Goal: Task Accomplishment & Management: Manage account settings

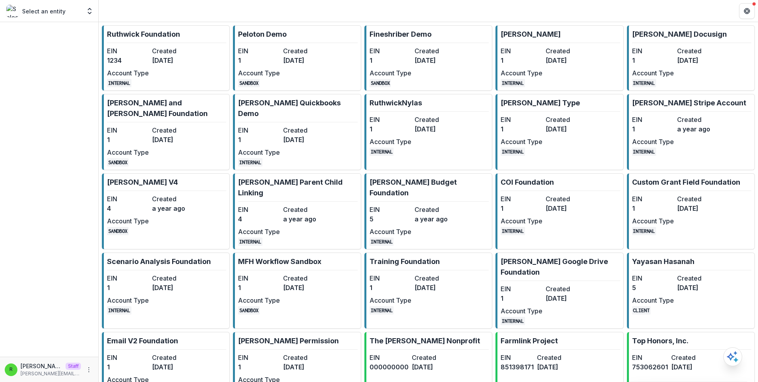
click at [173, 53] on dt "Created" at bounding box center [173, 50] width 42 height 9
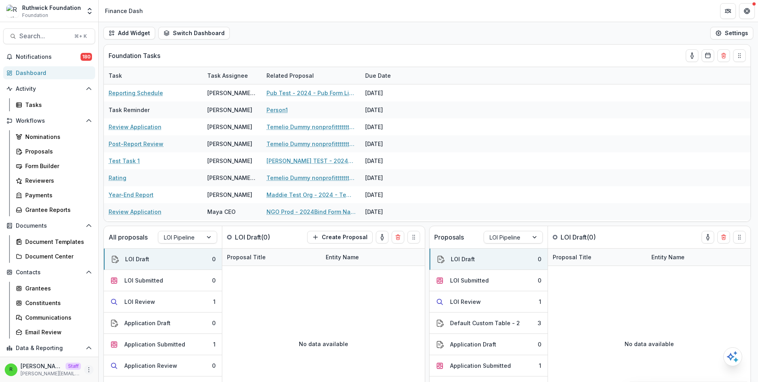
click at [86, 370] on icon "More" at bounding box center [89, 370] width 6 height 6
click at [135, 339] on link "Help Center" at bounding box center [138, 339] width 84 height 13
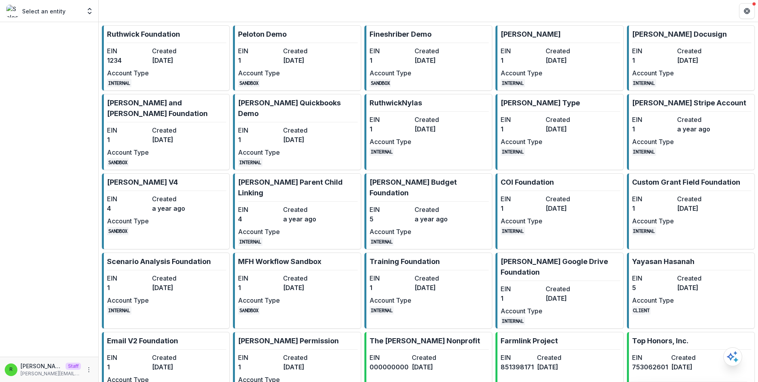
click at [371, 16] on header at bounding box center [428, 11] width 659 height 22
click at [170, 43] on link "Ruthwick Foundation EIN 1234 Created 3 years ago Account Type INTERNAL" at bounding box center [166, 58] width 128 height 66
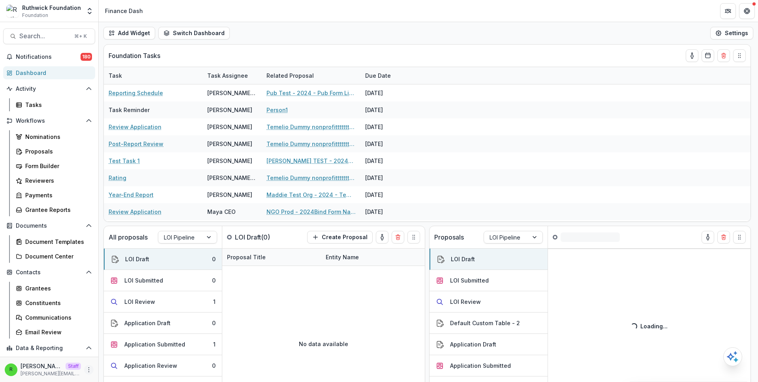
click at [86, 368] on icon "More" at bounding box center [89, 370] width 6 height 6
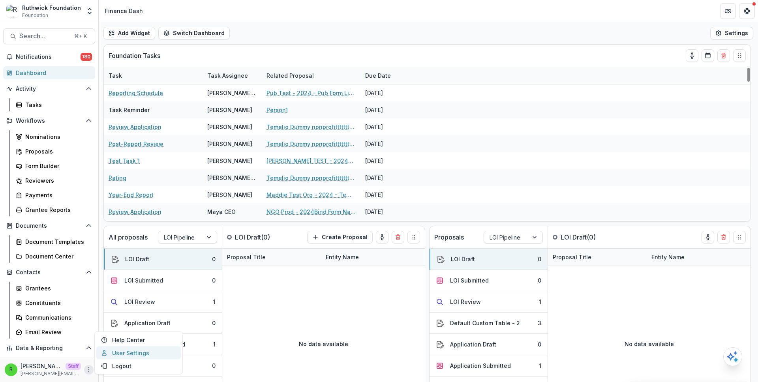
click at [148, 352] on link "User Settings" at bounding box center [138, 352] width 84 height 13
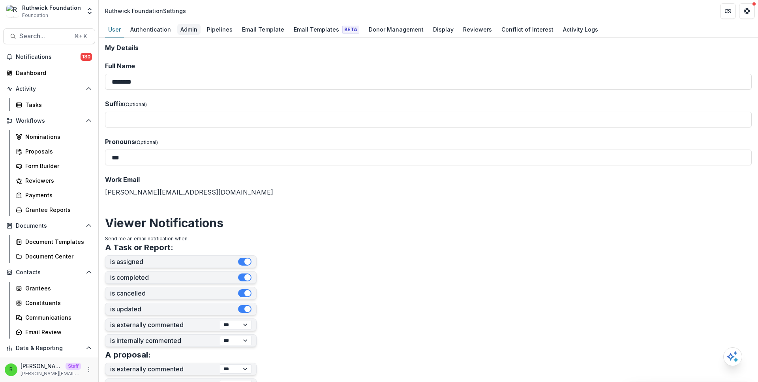
click at [190, 34] on div "Admin" at bounding box center [188, 29] width 23 height 11
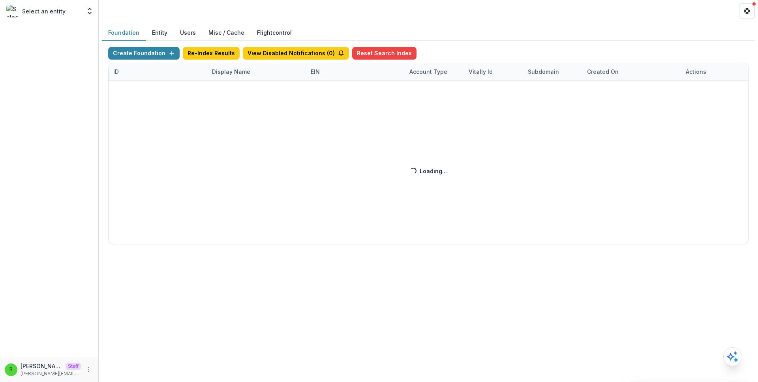
click at [373, 17] on header at bounding box center [428, 11] width 659 height 22
click at [374, 17] on header at bounding box center [428, 11] width 659 height 22
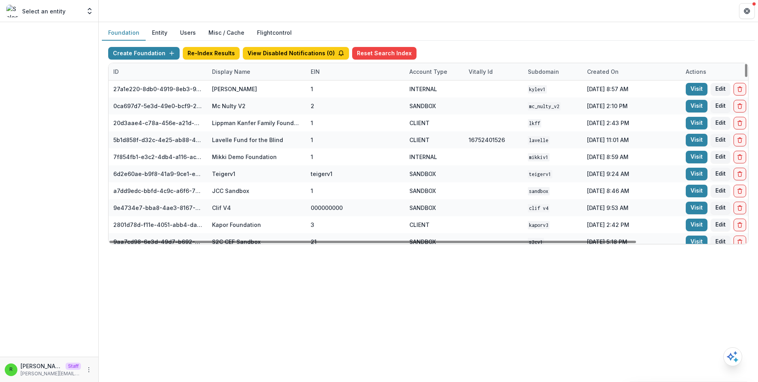
click at [251, 74] on div "Display Name" at bounding box center [231, 71] width 48 height 8
click at [255, 88] on input at bounding box center [256, 89] width 95 height 13
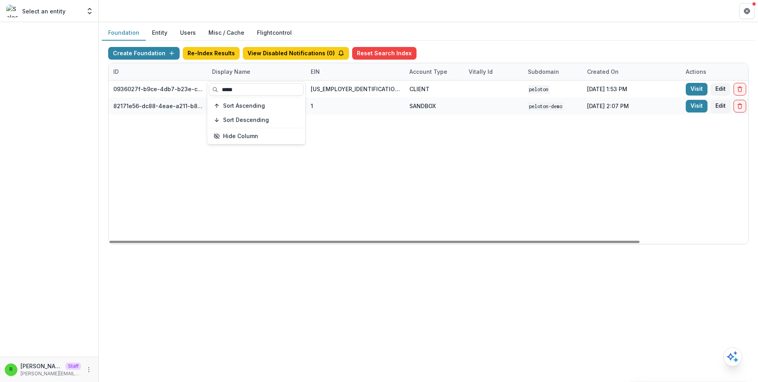
type input "*****"
click at [341, 138] on div "0936027f-b9ce-4db7-b23e-c109fdae6b90 Peloton 47-3533761 CLIENT peloton Jan 13, …" at bounding box center [494, 162] width 770 height 163
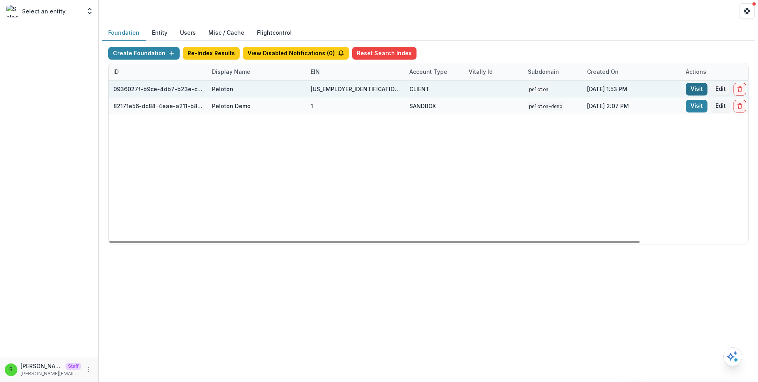
click at [694, 89] on link "Visit" at bounding box center [696, 89] width 22 height 13
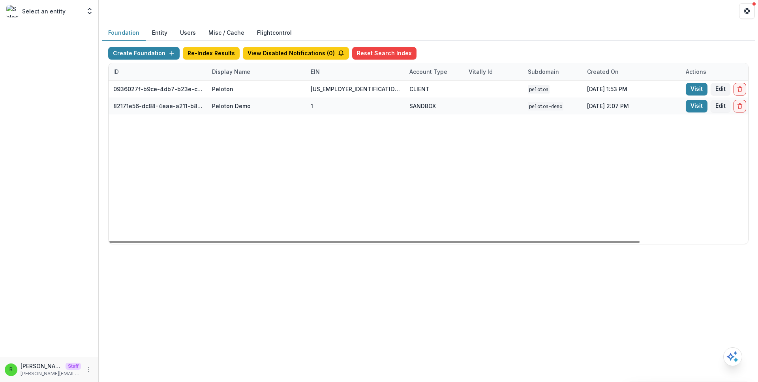
click at [257, 73] on div "Display Name" at bounding box center [256, 71] width 99 height 17
click at [264, 97] on div "***** Sort Ascending Sort Descending Hide Column" at bounding box center [256, 113] width 98 height 62
click at [264, 92] on input "*****" at bounding box center [256, 89] width 95 height 13
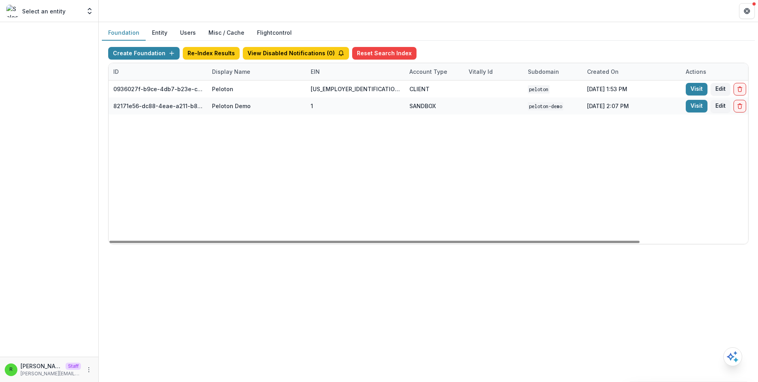
click at [357, 117] on div "0936027f-b9ce-4db7-b23e-c109fdae6b90 Peloton 47-3533761 CLIENT peloton Jan 13, …" at bounding box center [494, 162] width 770 height 163
click at [246, 71] on div "Display Name" at bounding box center [231, 71] width 48 height 8
click at [249, 88] on input "*****" at bounding box center [256, 89] width 95 height 13
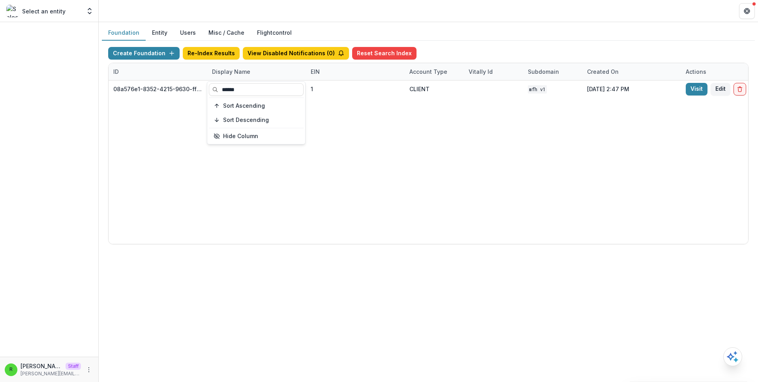
type input "******"
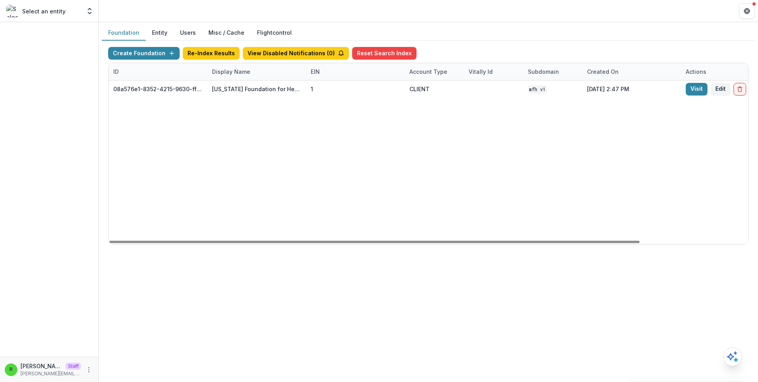
click at [354, 131] on div "08a576e1-8352-4215-9630-ff0d35d85970 Missouri Foundation for Health 1 CLIENT MF…" at bounding box center [494, 162] width 770 height 163
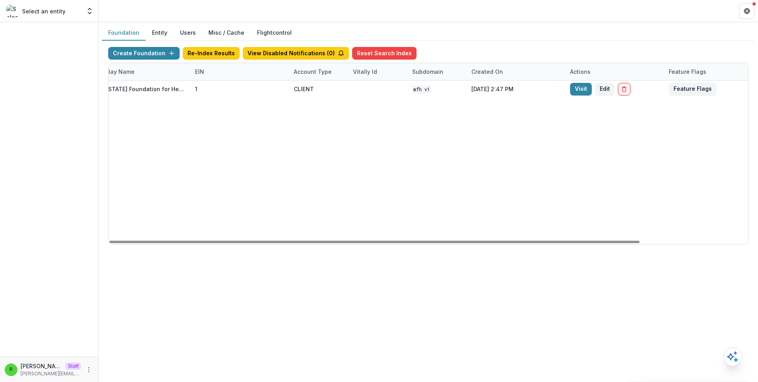
scroll to position [0, 130]
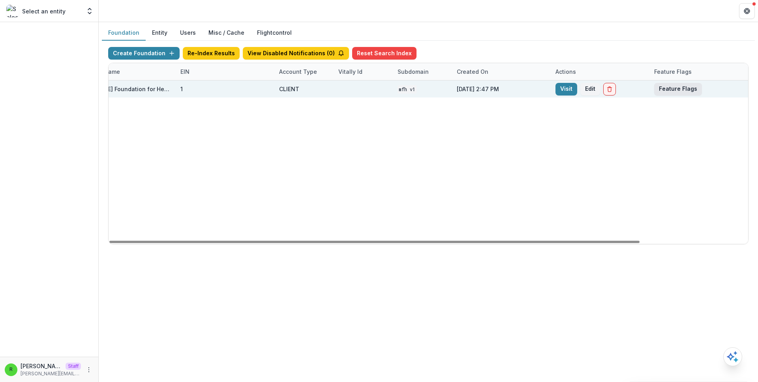
click at [679, 85] on button "Feature Flags" at bounding box center [678, 89] width 48 height 13
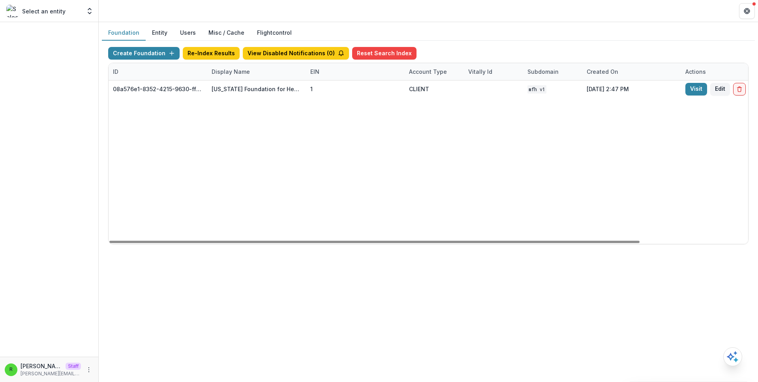
scroll to position [0, 0]
click at [228, 77] on div "Display Name" at bounding box center [256, 71] width 99 height 17
click at [239, 92] on input "******" at bounding box center [256, 89] width 95 height 13
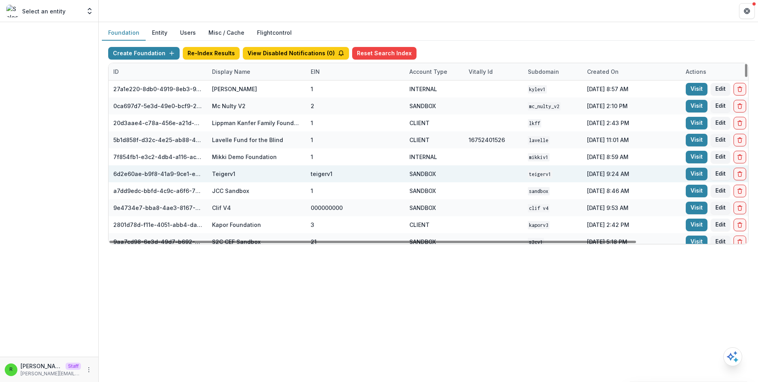
click at [415, 166] on div "SANDBOX" at bounding box center [434, 173] width 50 height 17
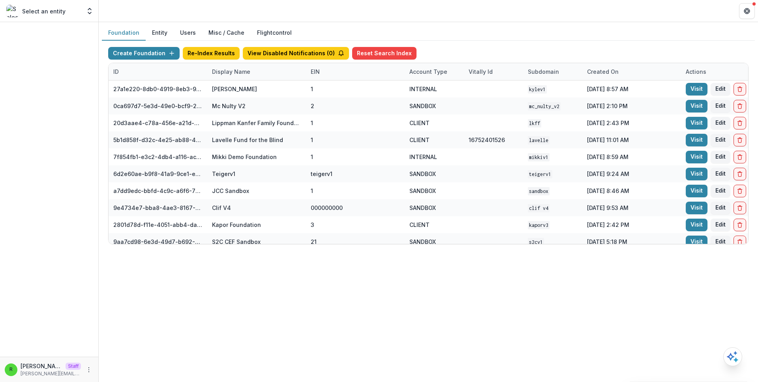
click at [163, 32] on button "Entity" at bounding box center [160, 32] width 28 height 15
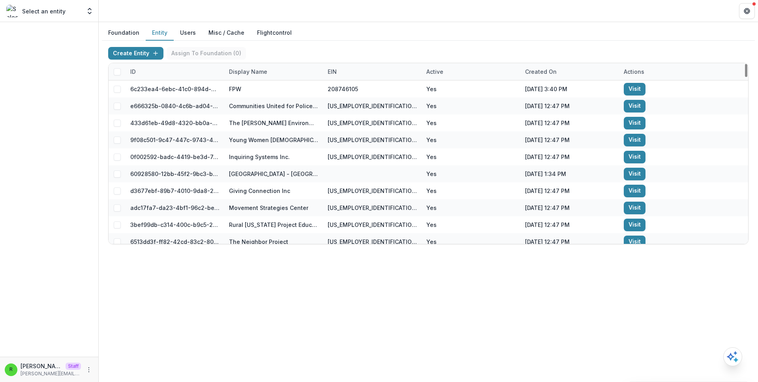
click at [286, 71] on div "Display Name" at bounding box center [273, 71] width 99 height 17
click at [276, 90] on input at bounding box center [273, 89] width 95 height 13
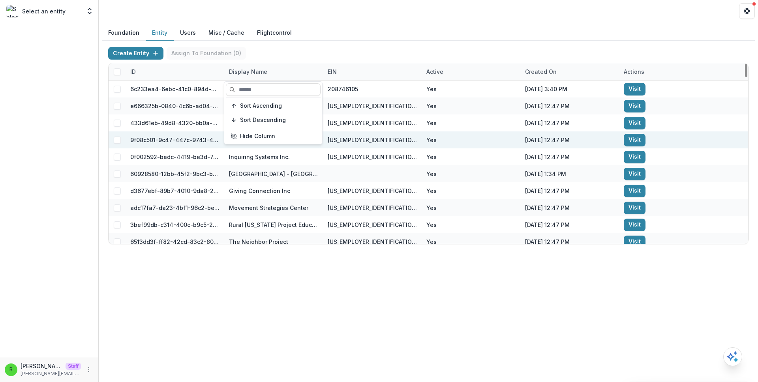
click at [433, 143] on div "Yes" at bounding box center [470, 139] width 99 height 17
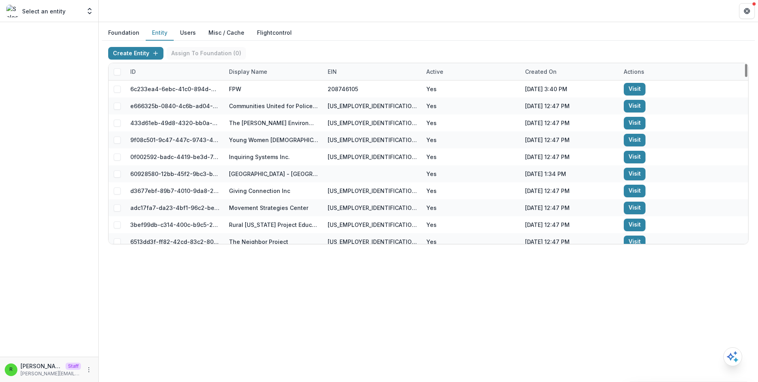
click at [182, 34] on button "Users" at bounding box center [188, 32] width 28 height 15
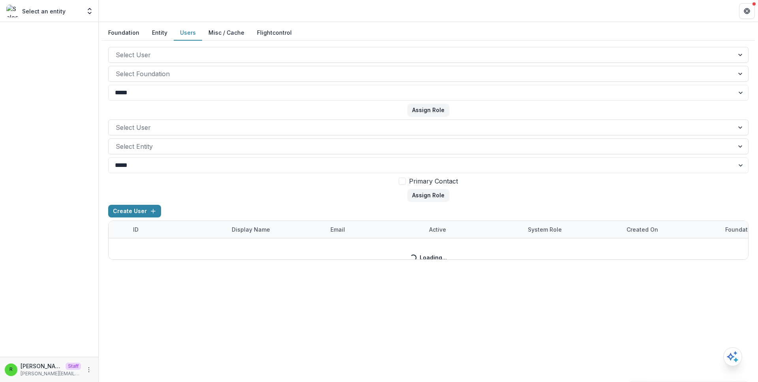
click at [269, 210] on div "Create User ID Display Name email Active System Role Created on Foundation Role…" at bounding box center [428, 232] width 640 height 55
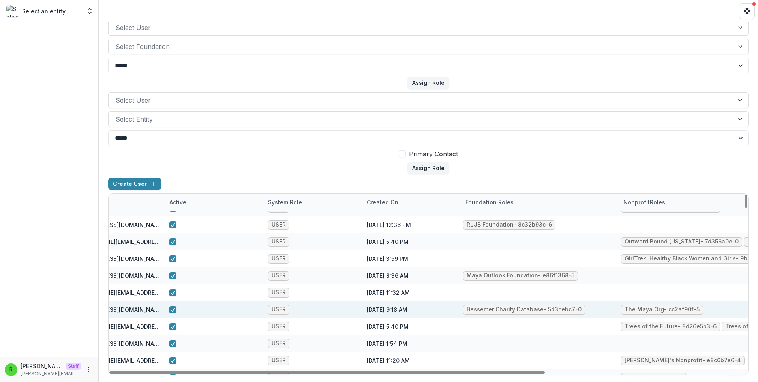
scroll to position [29, 290]
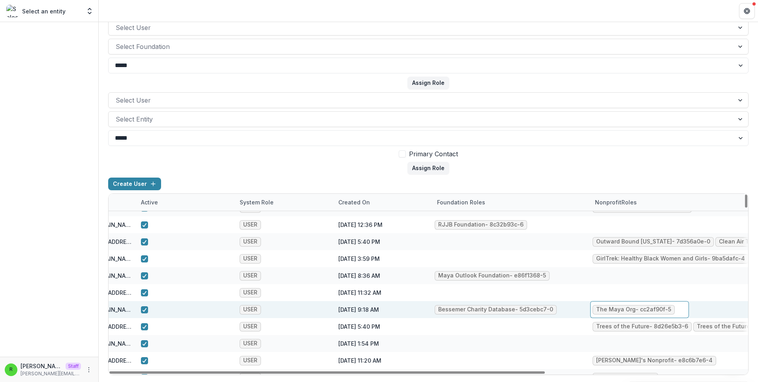
click at [680, 309] on div "The Maya Org - cc2af90f-5" at bounding box center [639, 309] width 99 height 17
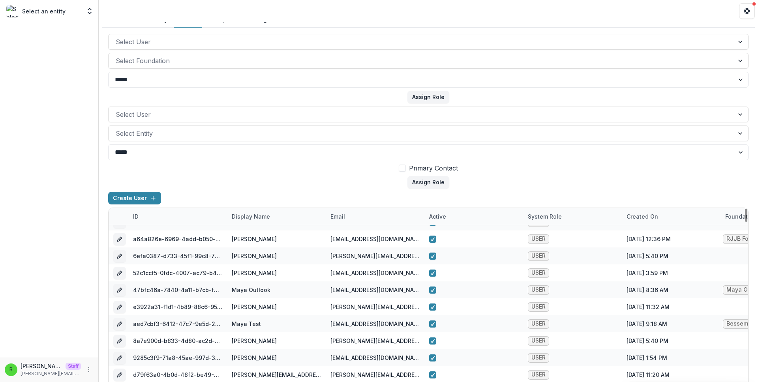
scroll to position [0, 0]
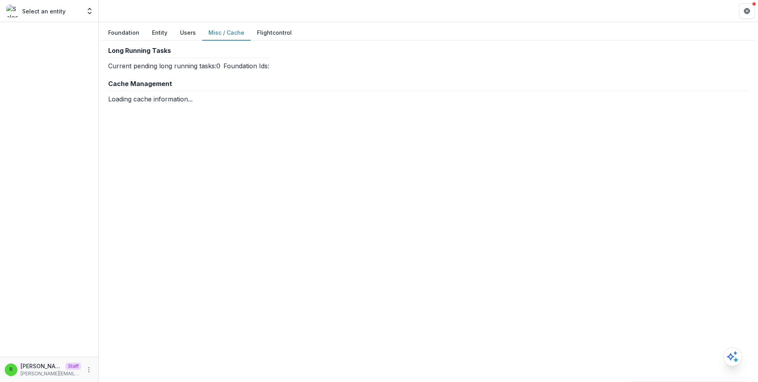
click at [205, 33] on button "Misc / Cache" at bounding box center [226, 32] width 49 height 15
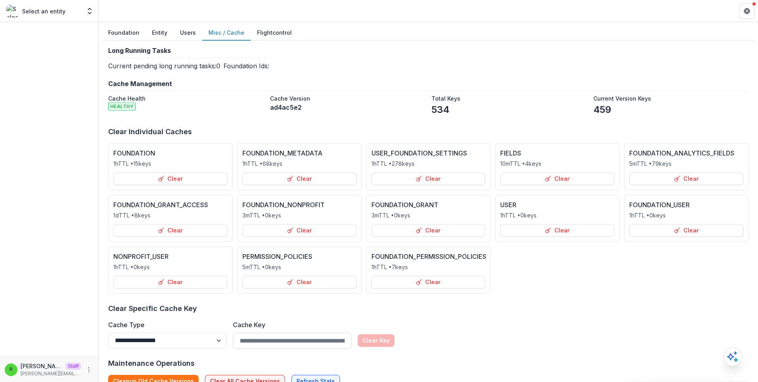
click at [181, 32] on button "Users" at bounding box center [188, 32] width 28 height 15
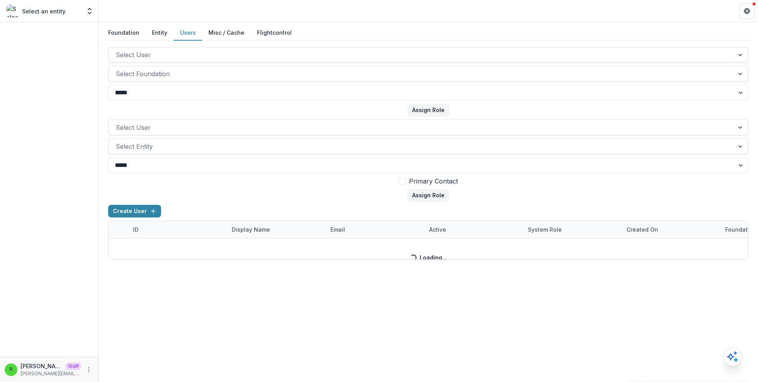
click at [107, 34] on button "Foundation" at bounding box center [124, 32] width 44 height 15
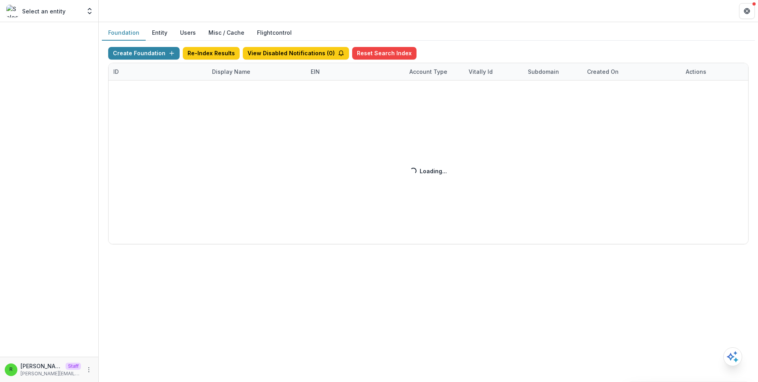
click at [333, 20] on header at bounding box center [428, 11] width 659 height 22
click at [408, 29] on div "Foundation Entity Users Misc / Cache Flightcontrol" at bounding box center [428, 32] width 653 height 15
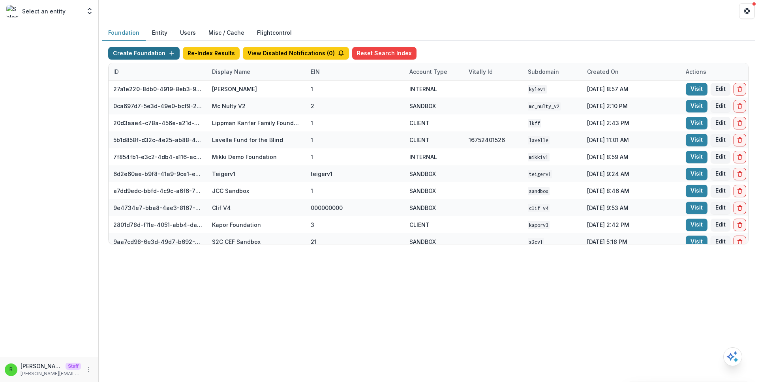
click at [137, 57] on button "Create Foundation" at bounding box center [143, 53] width 71 height 13
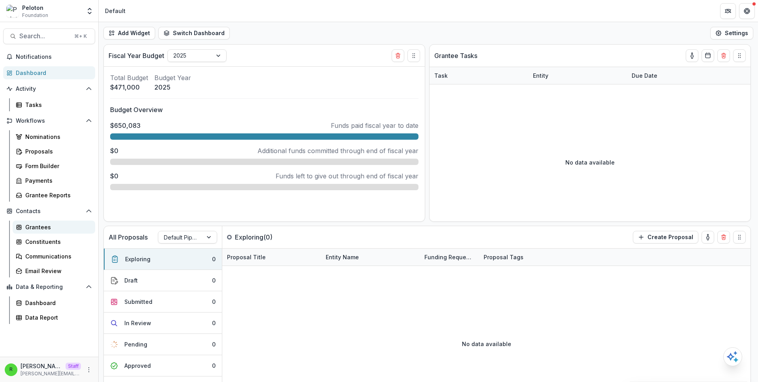
click at [55, 227] on div "Grantees" at bounding box center [57, 227] width 64 height 8
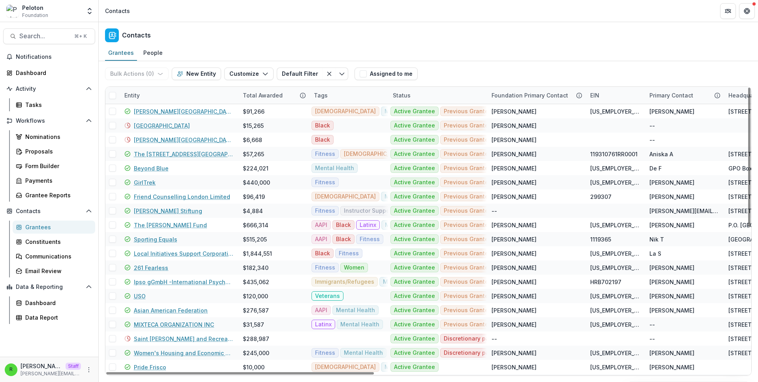
click at [337, 25] on div "Contacts" at bounding box center [428, 33] width 659 height 23
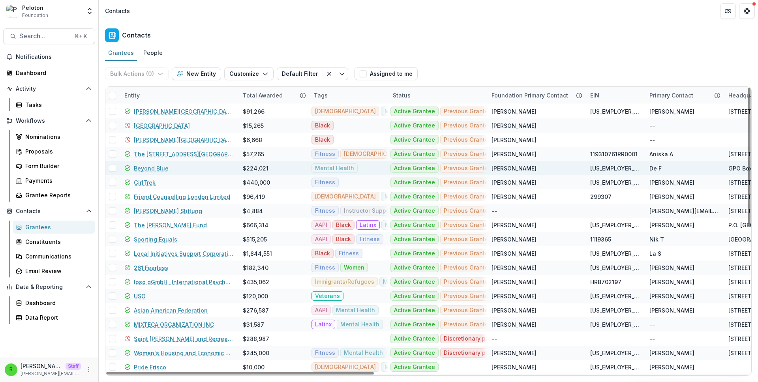
click at [156, 168] on link "Beyond Blue" at bounding box center [151, 168] width 35 height 8
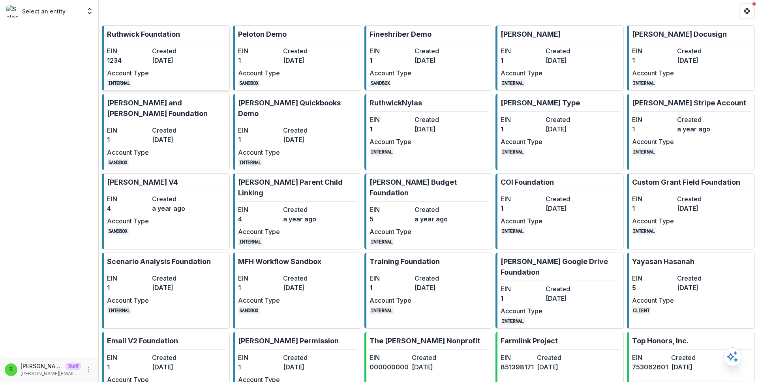
click at [190, 53] on dt "Created" at bounding box center [173, 50] width 42 height 9
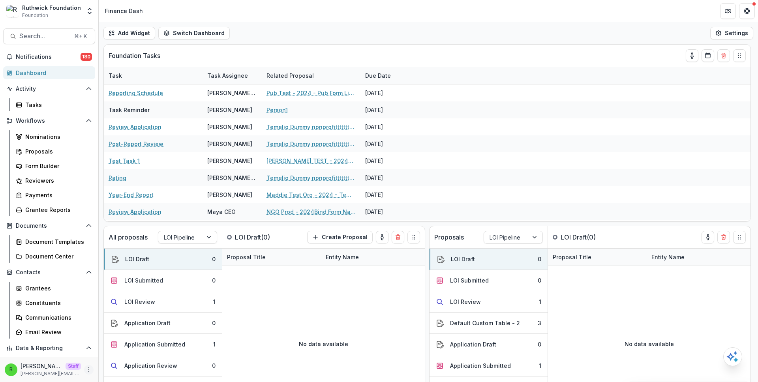
click at [86, 370] on icon "More" at bounding box center [89, 370] width 6 height 6
click at [132, 352] on link "User Settings" at bounding box center [138, 352] width 84 height 13
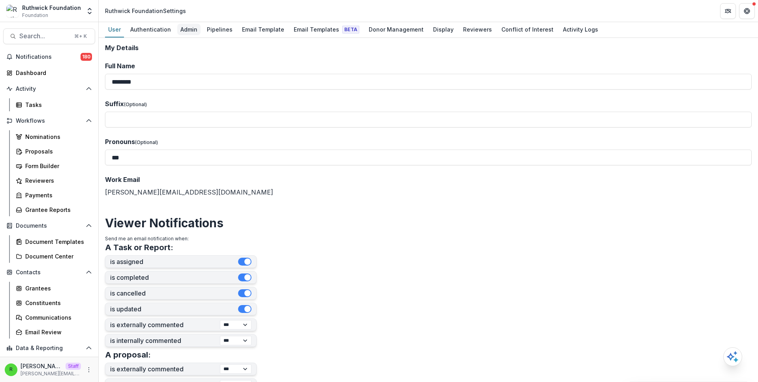
click at [187, 34] on div "Admin" at bounding box center [188, 29] width 23 height 11
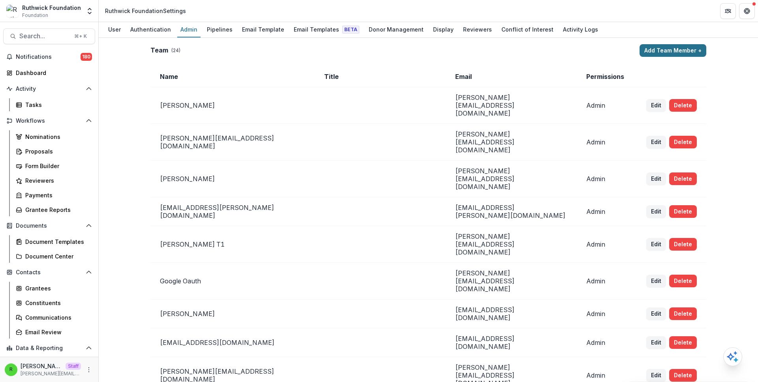
click at [663, 56] on button "Add Team Member +" at bounding box center [672, 50] width 67 height 13
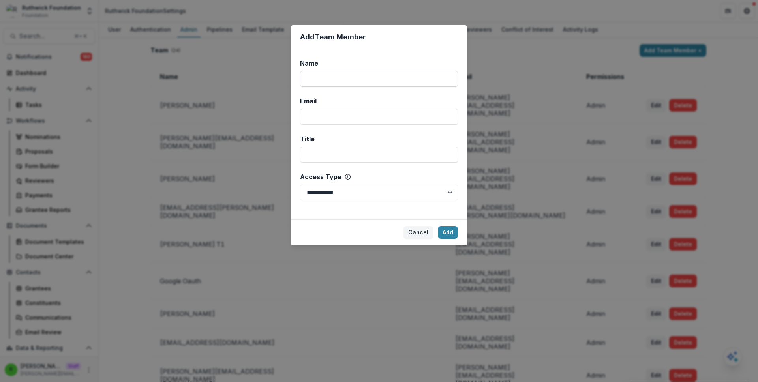
click at [350, 76] on input "Name" at bounding box center [379, 79] width 158 height 16
type input "*****"
type input "**********"
click at [375, 196] on select "**********" at bounding box center [379, 193] width 158 height 16
select select "*****"
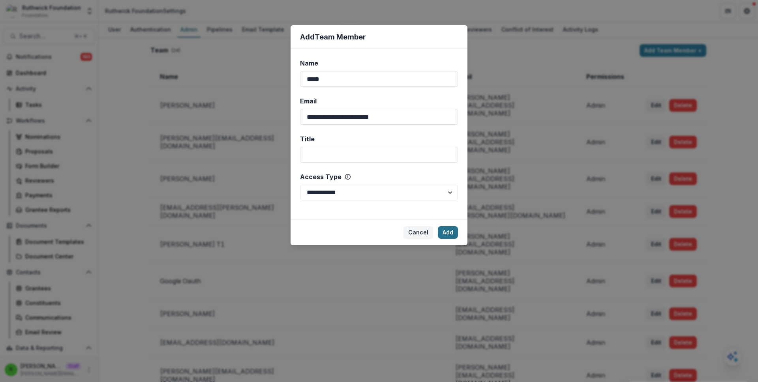
click at [452, 238] on button "Add" at bounding box center [448, 232] width 20 height 13
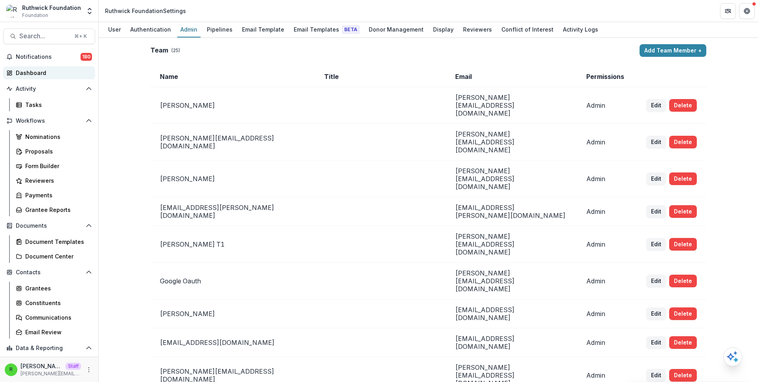
click at [60, 77] on link "Dashboard" at bounding box center [49, 72] width 92 height 13
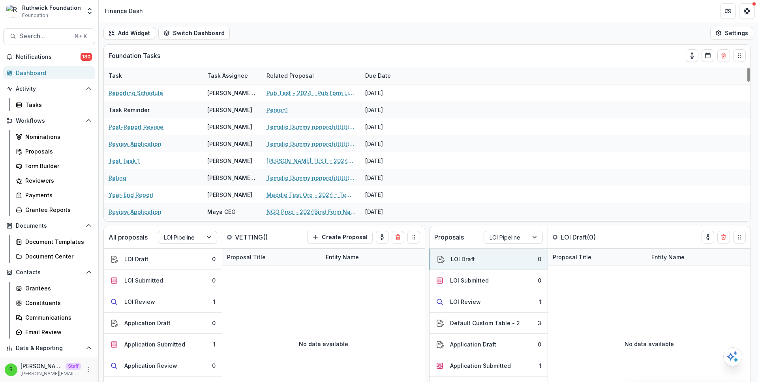
drag, startPoint x: 283, startPoint y: 47, endPoint x: 318, endPoint y: 1, distance: 57.5
click at [286, 43] on div "Add Widget Switch Dashboard new dashboard My other 1 Finance Dash New Dashboard…" at bounding box center [428, 202] width 659 height 360
click at [90, 8] on icon "Open entity switcher" at bounding box center [90, 11] width 8 height 8
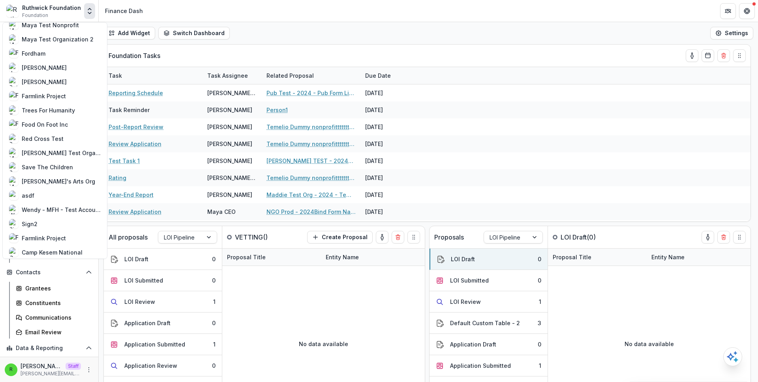
scroll to position [664, 0]
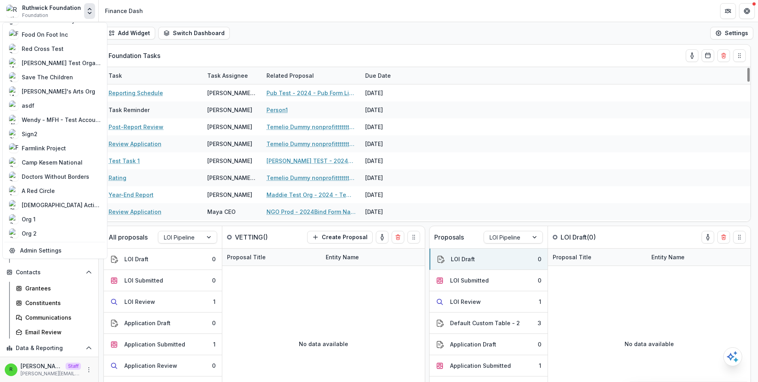
click at [370, 37] on div "Add Widget Switch Dashboard new dashboard My other 1 Finance Dash New Dashboard…" at bounding box center [428, 33] width 659 height 22
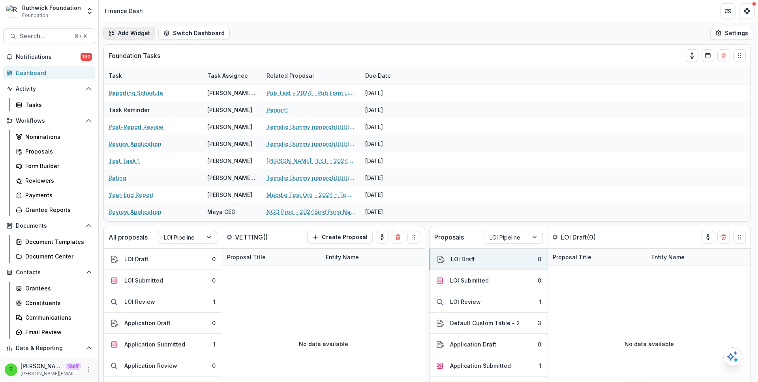
click at [137, 35] on button "Add Widget" at bounding box center [129, 33] width 52 height 13
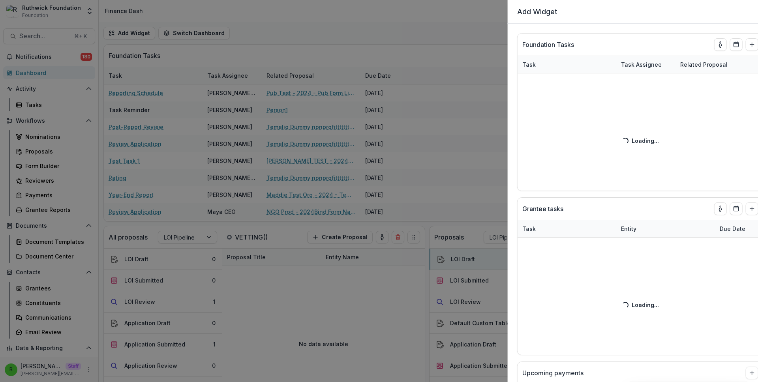
select select "******"
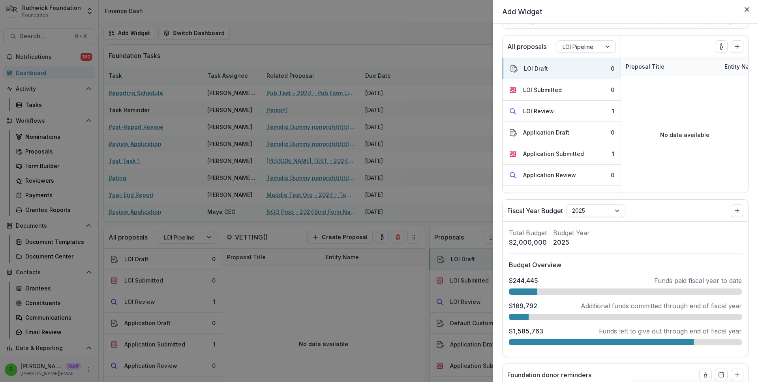
scroll to position [624, 0]
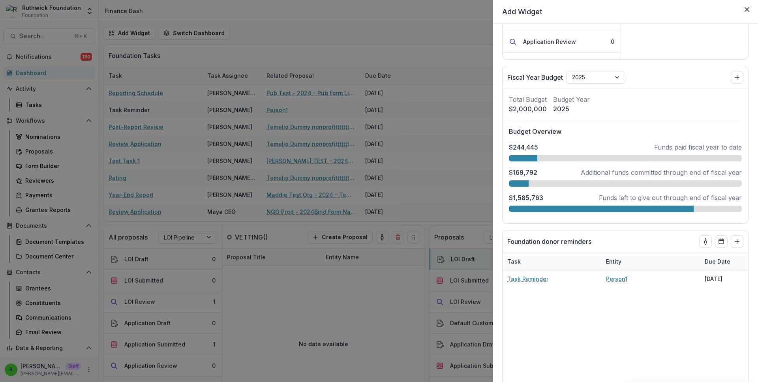
click at [417, 98] on div "Add Widget Foundation Tasks Task Task Assignee Related Proposal Due Date Report…" at bounding box center [379, 191] width 758 height 382
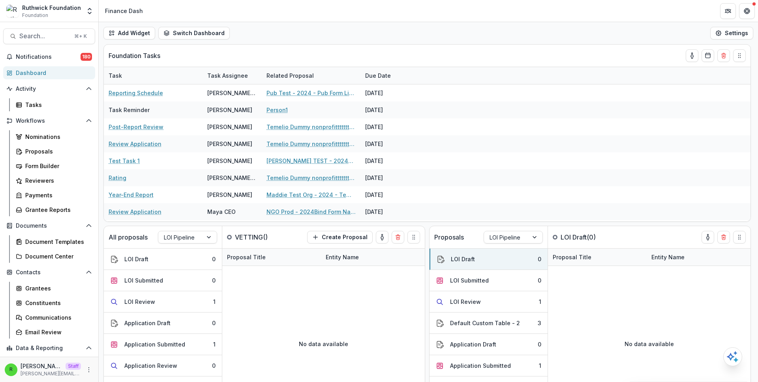
click at [337, 33] on div "Add Widget Switch Dashboard new dashboard My other 1 Finance Dash New Dashboard…" at bounding box center [428, 33] width 659 height 22
click at [343, 33] on div "Add Widget Switch Dashboard new dashboard My other 1 Finance Dash New Dashboard…" at bounding box center [428, 33] width 659 height 22
click at [436, 58] on div "Foundation Tasks" at bounding box center [413, 56] width 609 height 22
click at [426, 31] on div "Add Widget Switch Dashboard new dashboard My other 1 Finance Dash New Dashboard…" at bounding box center [428, 33] width 659 height 22
click at [59, 104] on div "Tasks" at bounding box center [57, 105] width 64 height 8
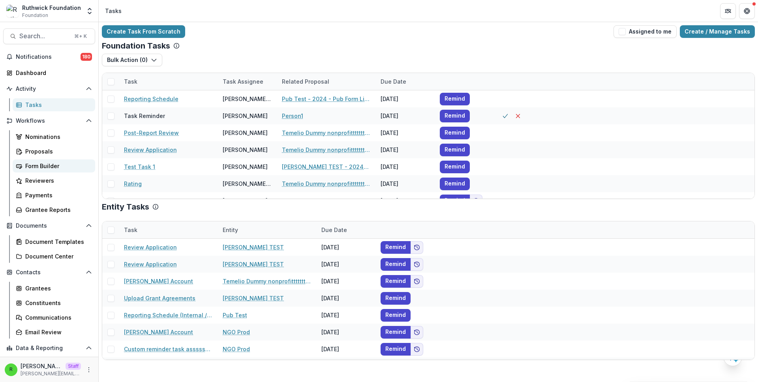
click at [58, 167] on div "Form Builder" at bounding box center [57, 166] width 64 height 8
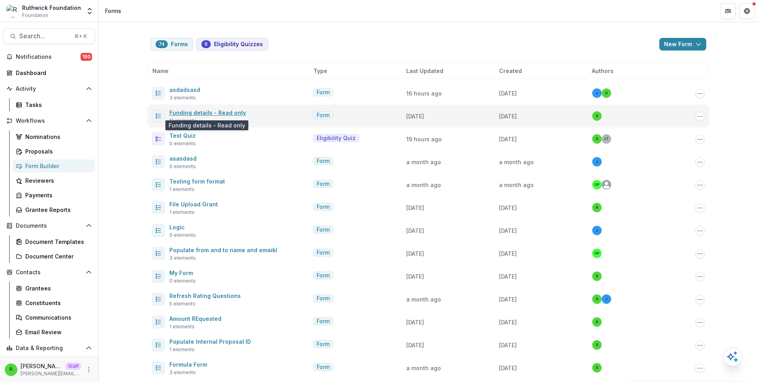
click at [222, 113] on link "Funding details - Read only" at bounding box center [207, 112] width 77 height 7
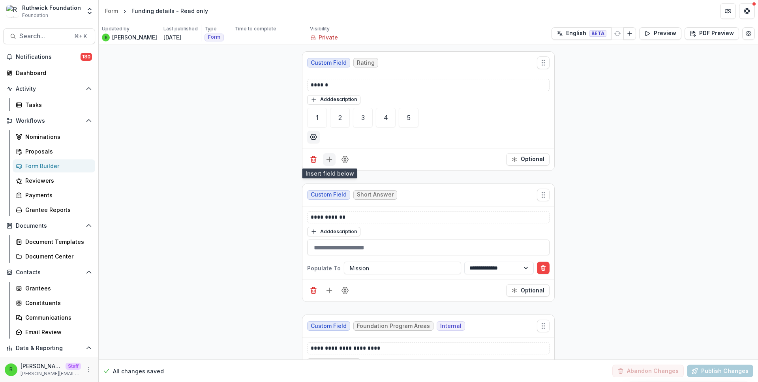
click at [328, 162] on icon "Add field" at bounding box center [329, 159] width 8 height 8
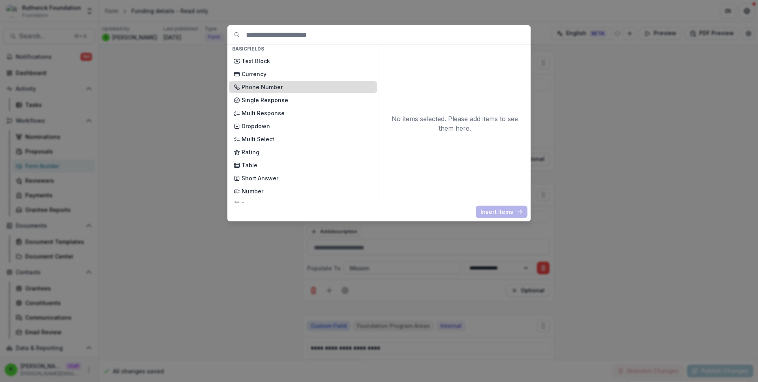
scroll to position [39, 0]
click at [196, 145] on div "Basic Fields New Page File Download File Upload Text Block Currency Phone Numbe…" at bounding box center [379, 191] width 758 height 382
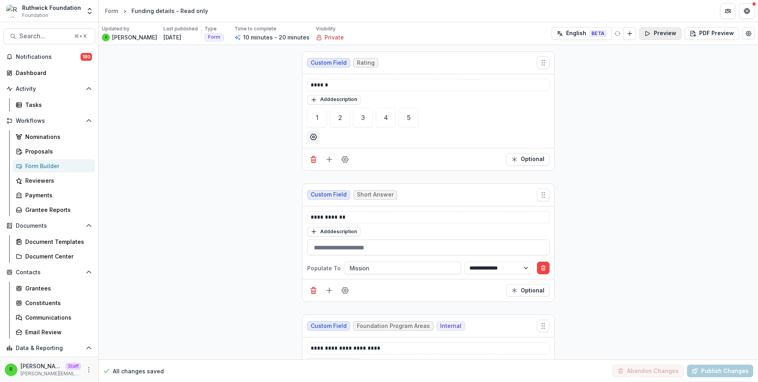
click at [665, 32] on button "Preview" at bounding box center [660, 33] width 42 height 13
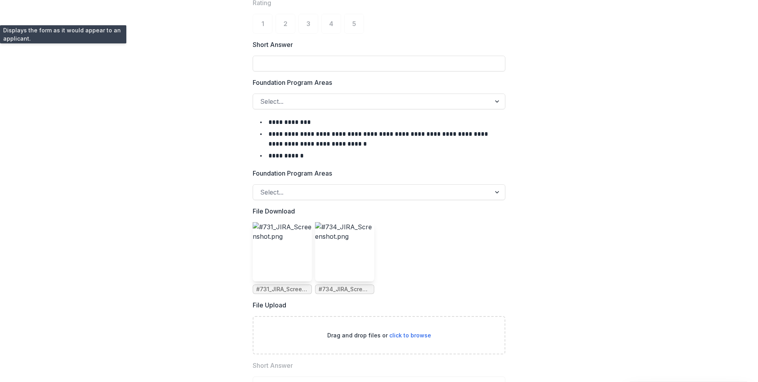
scroll to position [0, 0]
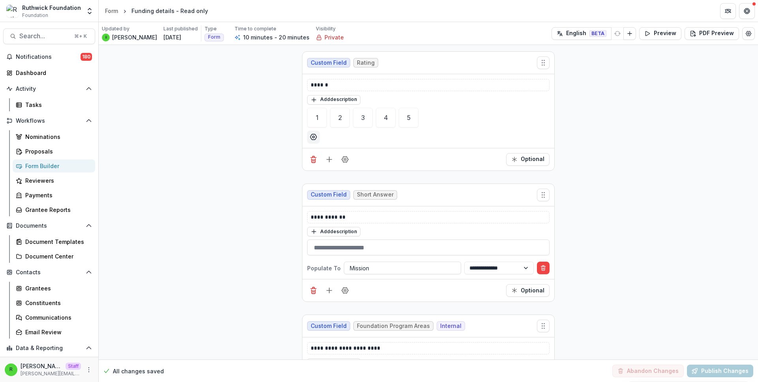
click at [68, 168] on div "Form Builder" at bounding box center [57, 166] width 64 height 8
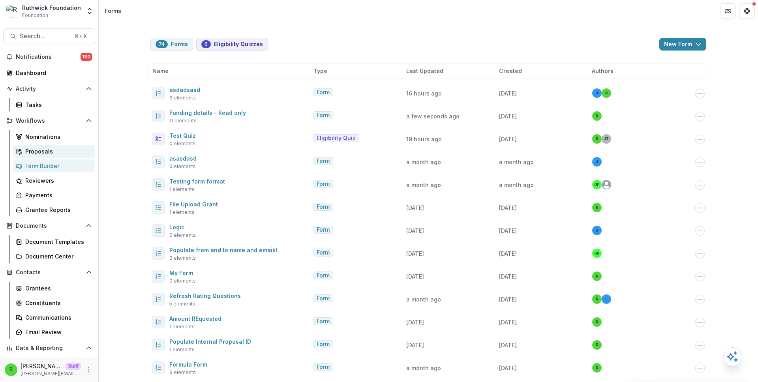
click at [64, 151] on div "Proposals" at bounding box center [57, 151] width 64 height 8
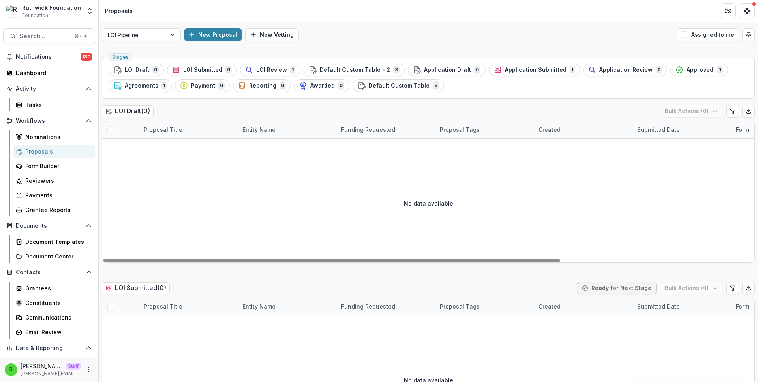
click at [251, 110] on div "LOI Draft ( 0 ) Bulk Actions ( 0 )" at bounding box center [428, 113] width 653 height 16
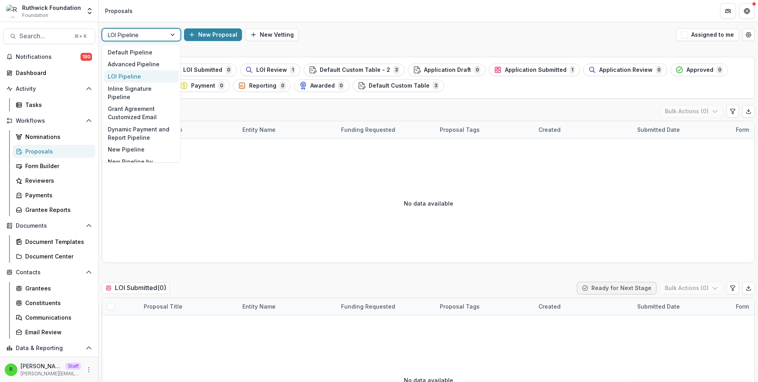
click at [146, 32] on div at bounding box center [134, 35] width 53 height 10
click at [168, 52] on div "Default Pipeline" at bounding box center [141, 52] width 75 height 12
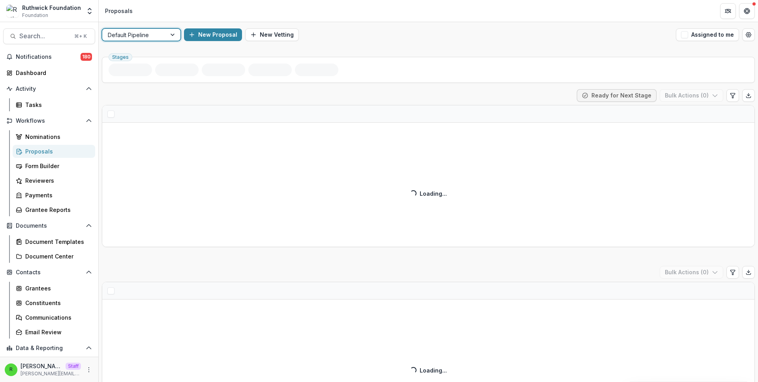
click at [397, 35] on div "New Proposal New Vetting" at bounding box center [428, 34] width 489 height 13
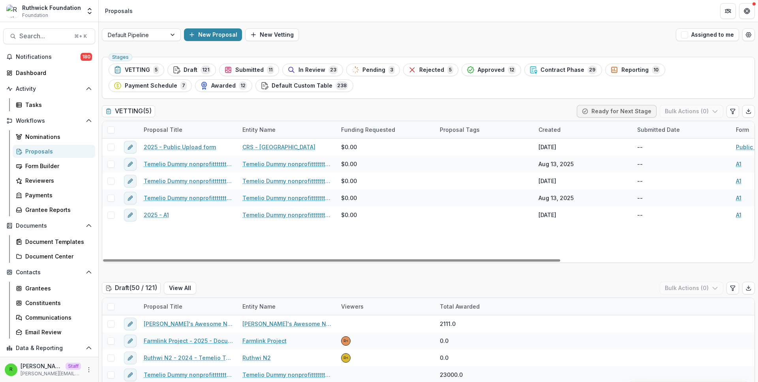
click at [319, 67] on span "In Review" at bounding box center [311, 70] width 27 height 7
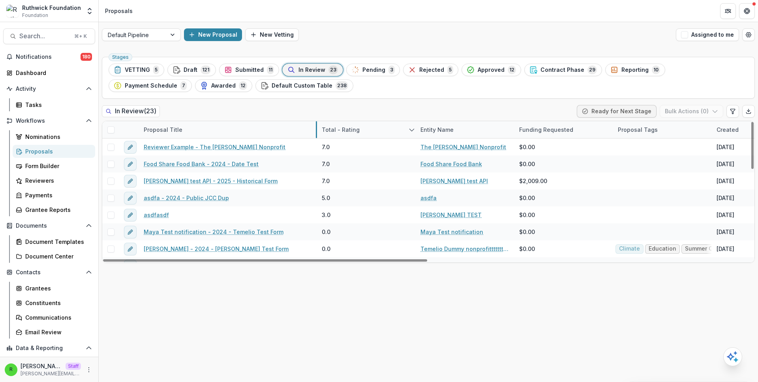
drag, startPoint x: 237, startPoint y: 132, endPoint x: 316, endPoint y: 132, distance: 79.3
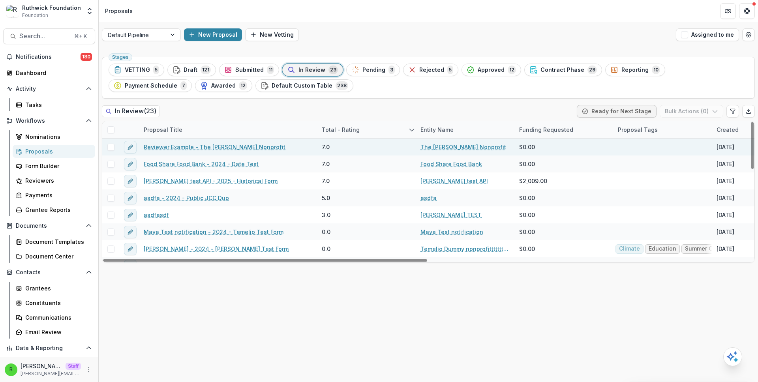
click at [218, 148] on link "Reviewer Example - The [PERSON_NAME] Nonprofit" at bounding box center [215, 147] width 142 height 8
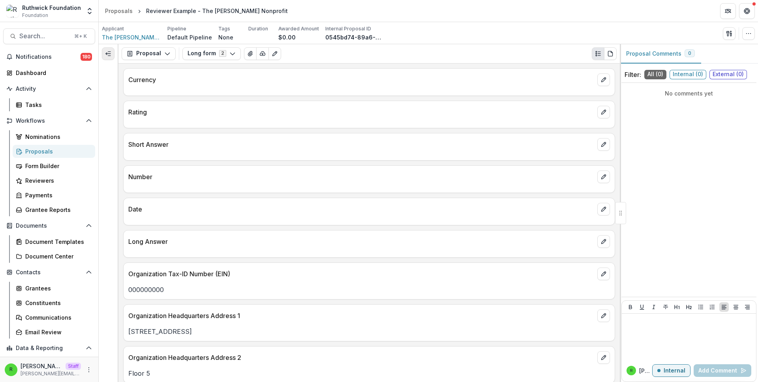
click at [111, 57] on button "Expand left" at bounding box center [108, 53] width 13 height 13
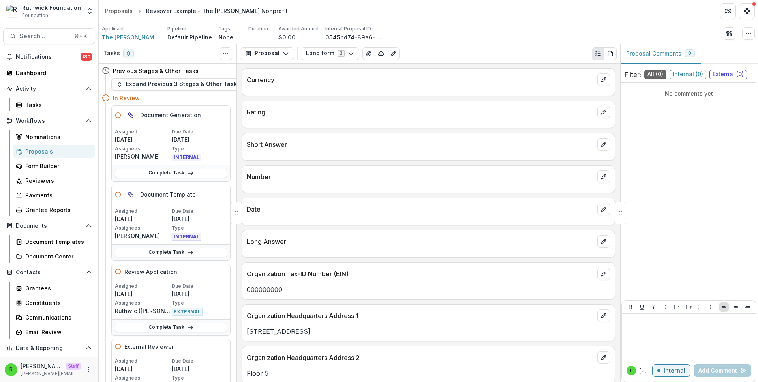
click at [489, 149] on p "Short Answer" at bounding box center [420, 144] width 347 height 9
click at [493, 141] on p "Short Answer" at bounding box center [420, 144] width 347 height 9
click at [685, 253] on div "No comments yet" at bounding box center [688, 190] width 135 height 208
click at [674, 335] on div at bounding box center [689, 336] width 128 height 39
click at [673, 368] on p "Internal" at bounding box center [674, 370] width 22 height 7
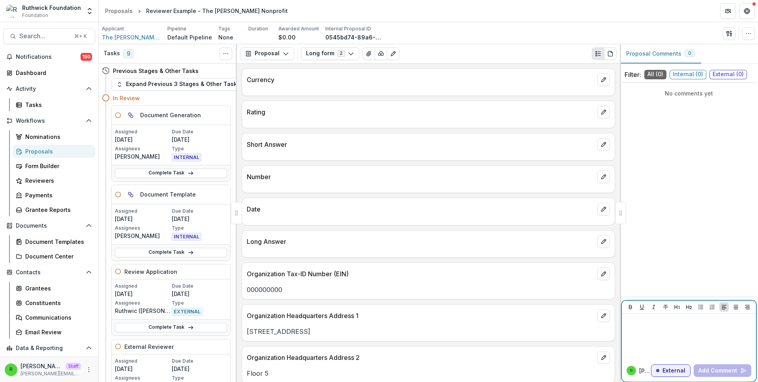
click at [673, 370] on p "External" at bounding box center [673, 370] width 23 height 7
click at [673, 370] on p "Internal" at bounding box center [674, 370] width 22 height 7
click at [514, 199] on div "Date" at bounding box center [428, 206] width 373 height 17
click at [49, 198] on div "Payments" at bounding box center [57, 195] width 64 height 8
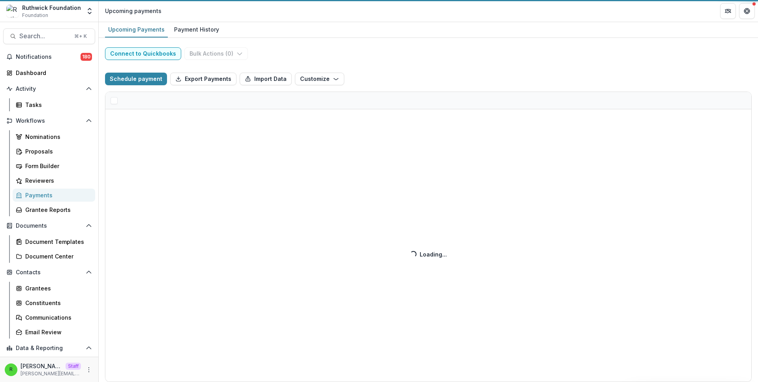
select select "******"
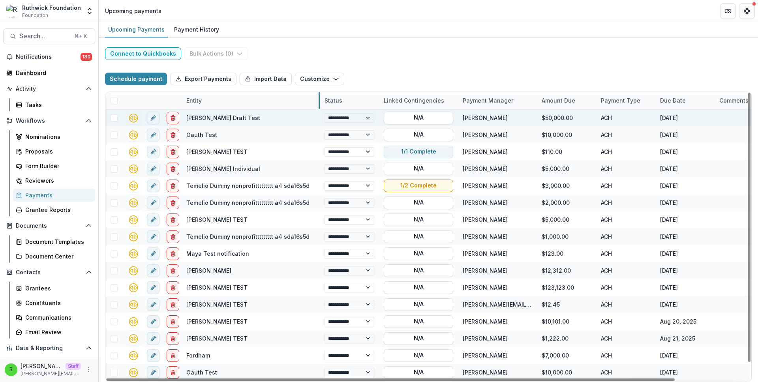
drag, startPoint x: 240, startPoint y: 103, endPoint x: 318, endPoint y: 111, distance: 79.4
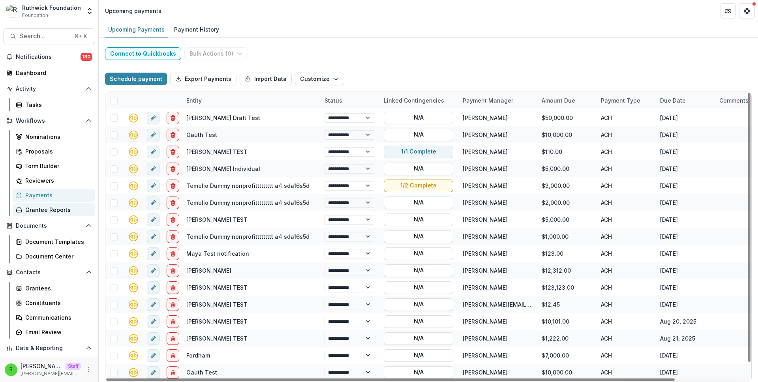
click at [37, 212] on div "Grantee Reports" at bounding box center [57, 210] width 64 height 8
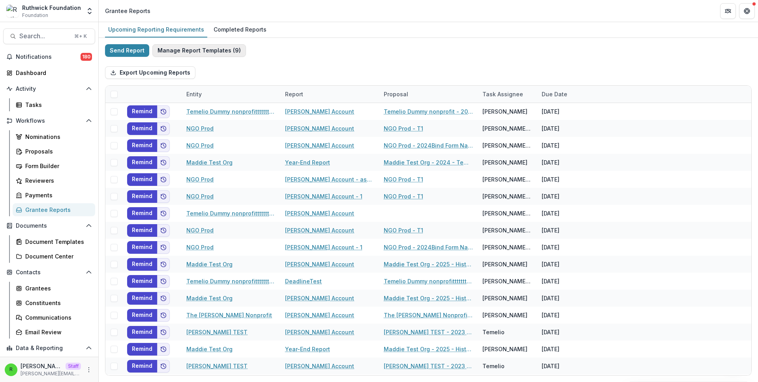
click at [213, 47] on button "Manage Report Templates ( 9 )" at bounding box center [199, 50] width 94 height 13
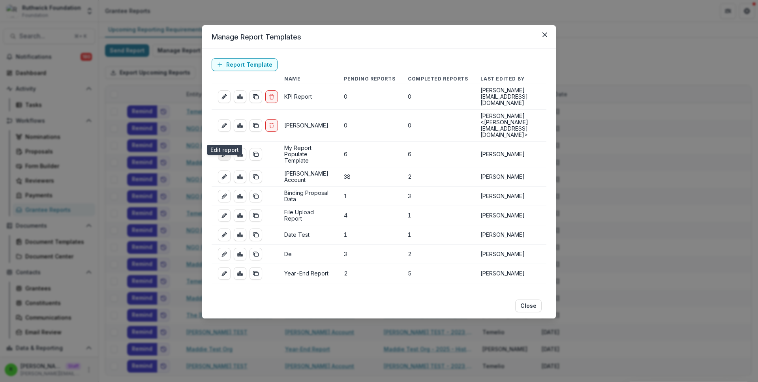
click at [228, 148] on link "edit-report" at bounding box center [224, 154] width 13 height 13
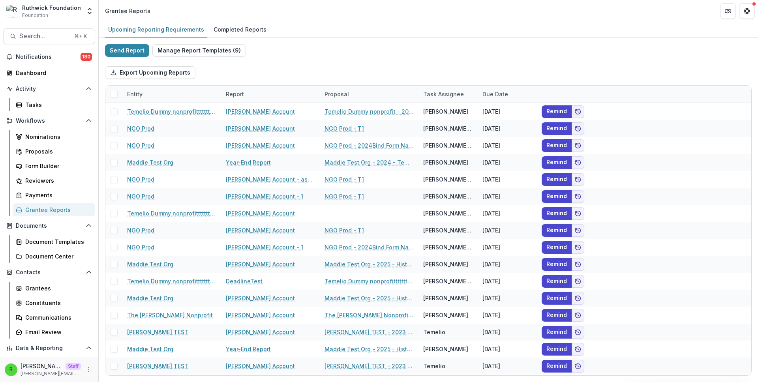
click at [311, 67] on div "Export Upcoming Reports" at bounding box center [428, 72] width 646 height 25
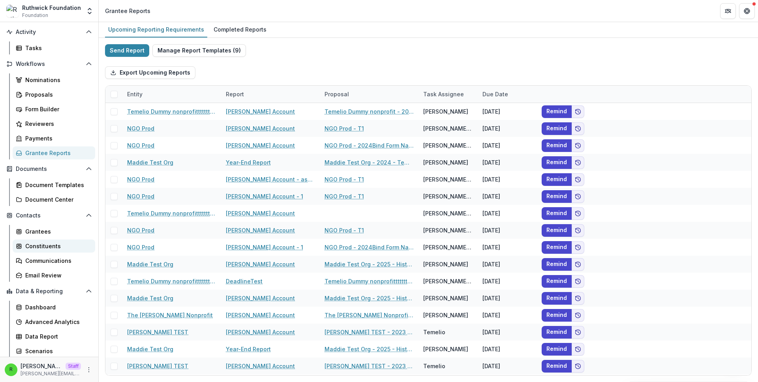
scroll to position [58, 0]
click at [49, 232] on div "Grantees" at bounding box center [57, 231] width 64 height 8
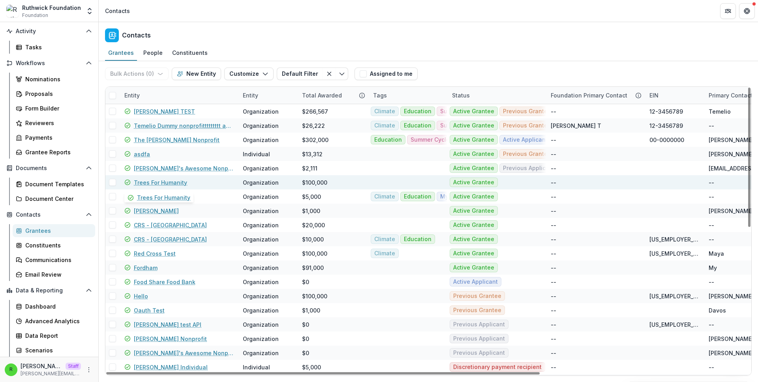
click at [163, 182] on link "Trees For Humanity" at bounding box center [160, 182] width 53 height 8
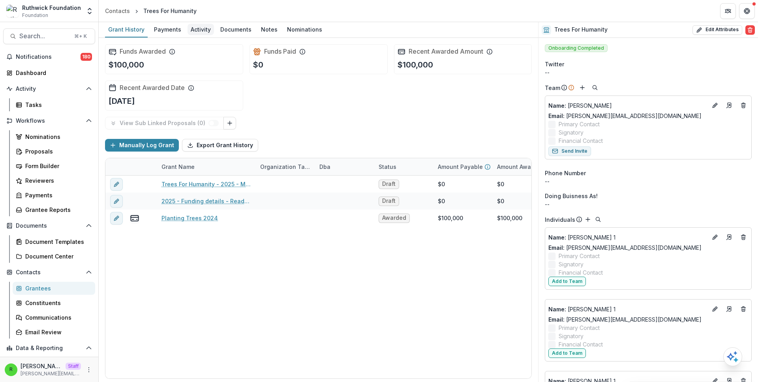
click at [194, 33] on div "Activity" at bounding box center [200, 29] width 26 height 11
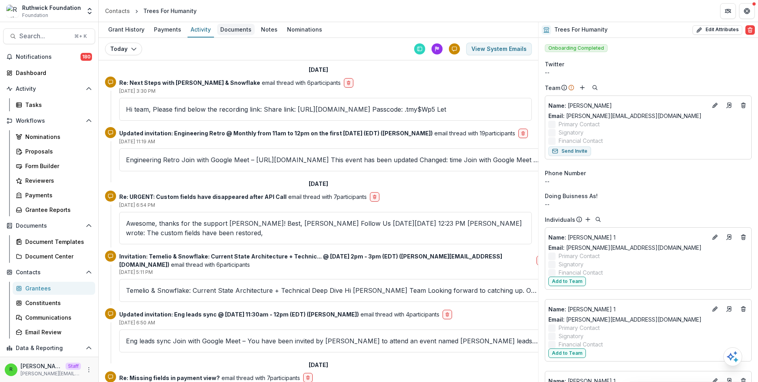
click at [235, 29] on div "Documents" at bounding box center [235, 29] width 37 height 11
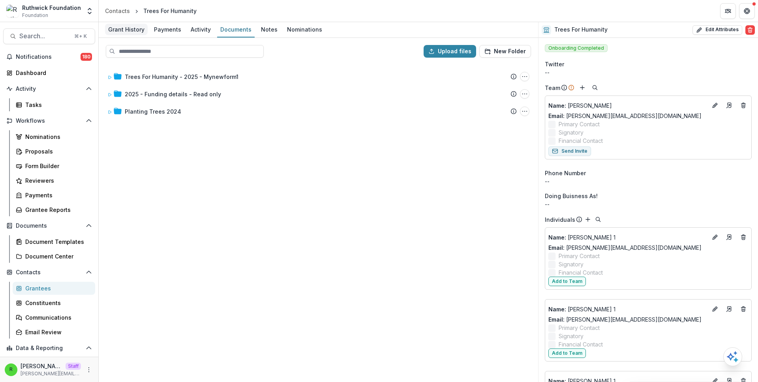
click at [124, 33] on div "Grant History" at bounding box center [126, 29] width 43 height 11
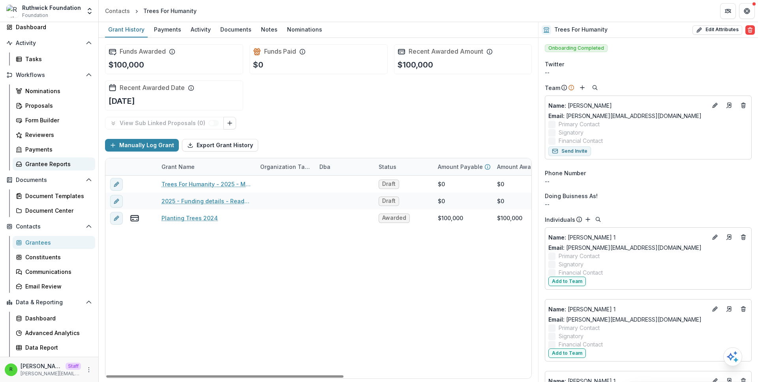
scroll to position [58, 0]
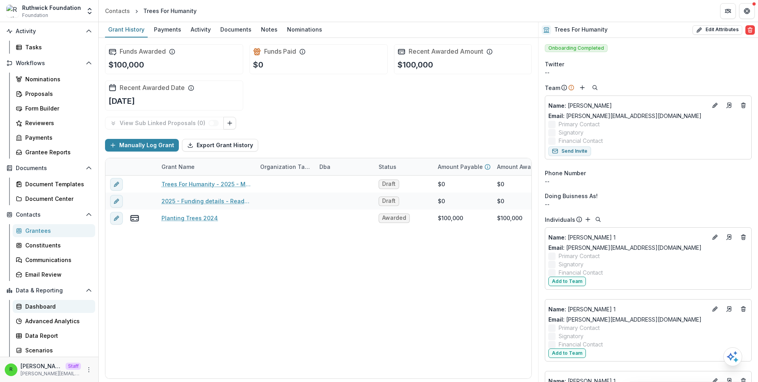
click at [56, 311] on link "Dashboard" at bounding box center [54, 306] width 82 height 13
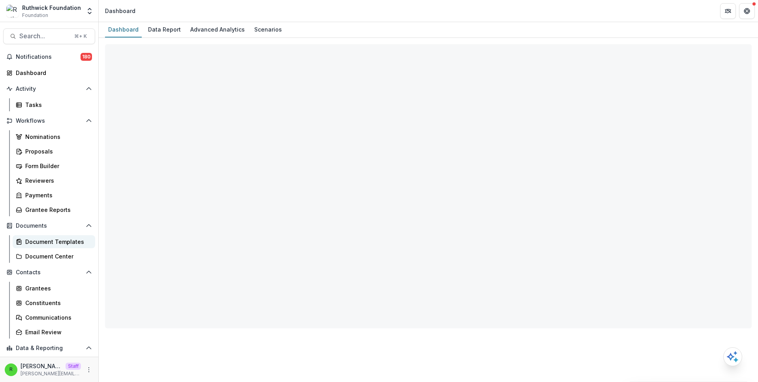
select select "**********"
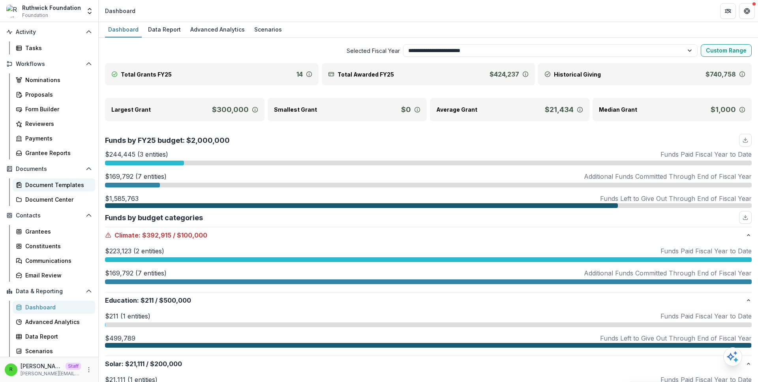
scroll to position [58, 0]
click at [409, 51] on select "**********" at bounding box center [550, 50] width 295 height 13
click at [315, 55] on div "**********" at bounding box center [428, 50] width 646 height 13
click at [150, 29] on div "Data Report" at bounding box center [164, 29] width 39 height 11
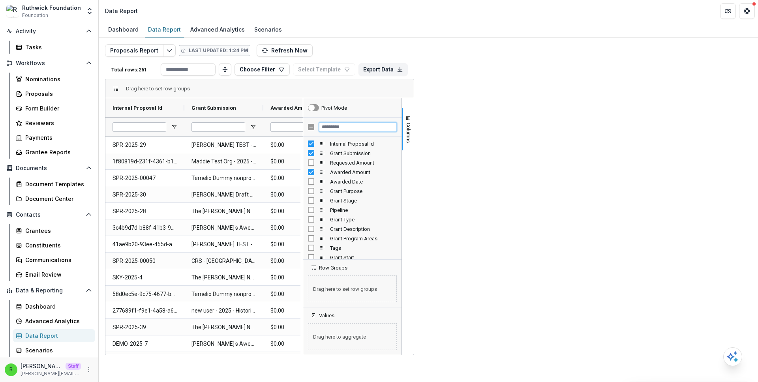
click at [397, 125] on input "Filter Columns Input" at bounding box center [358, 126] width 78 height 9
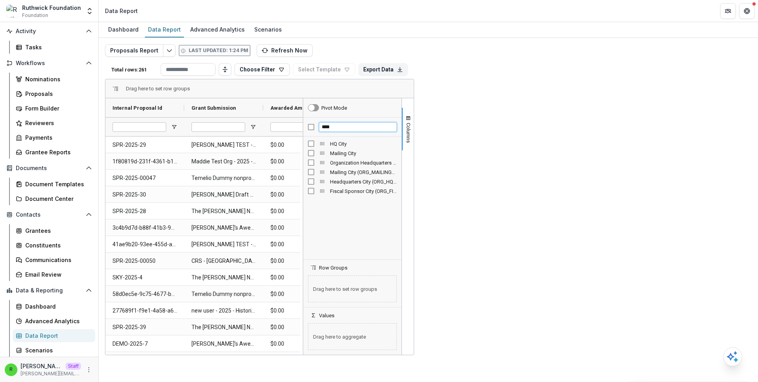
type input "****"
drag, startPoint x: 374, startPoint y: 109, endPoint x: 288, endPoint y: 89, distance: 88.2
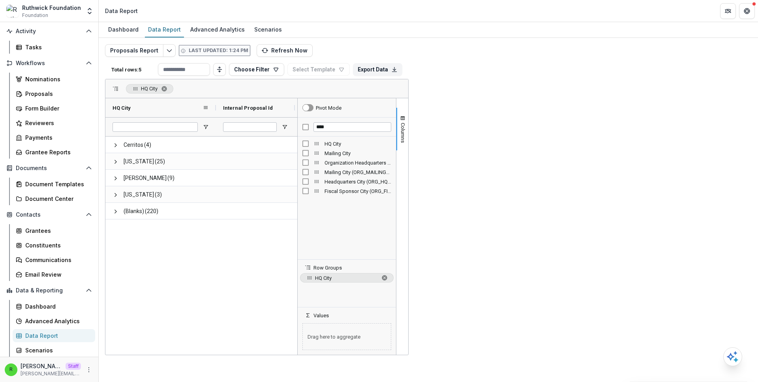
drag, startPoint x: 184, startPoint y: 107, endPoint x: 202, endPoint y: 123, distance: 23.8
click at [216, 113] on div at bounding box center [215, 107] width 3 height 19
click at [116, 145] on span at bounding box center [115, 145] width 6 height 6
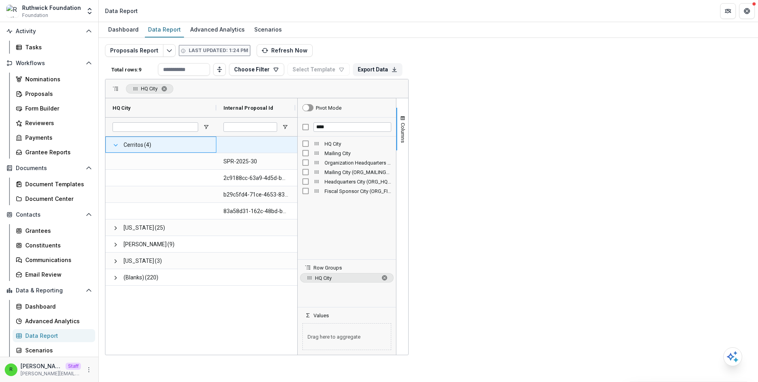
click at [116, 145] on span at bounding box center [115, 145] width 6 height 6
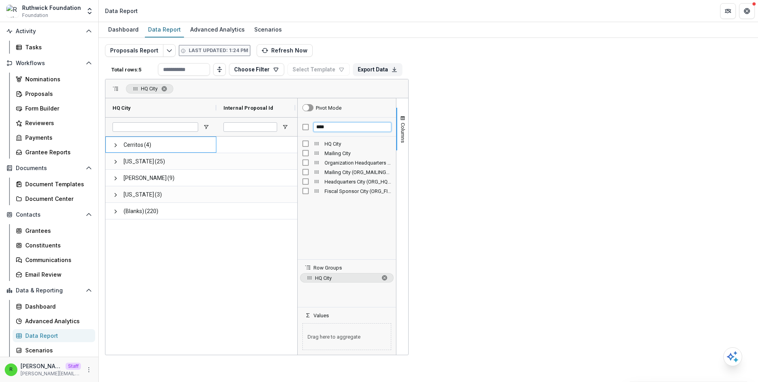
click at [391, 128] on input "****" at bounding box center [352, 126] width 78 height 9
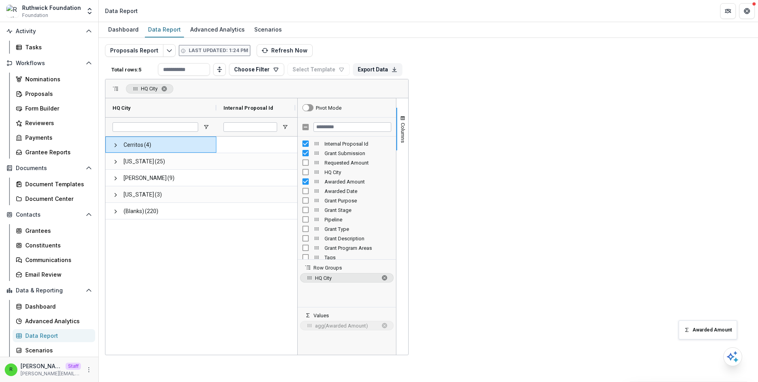
drag, startPoint x: 658, startPoint y: 180, endPoint x: 682, endPoint y: 328, distance: 149.5
drag, startPoint x: 423, startPoint y: 227, endPoint x: 395, endPoint y: 219, distance: 28.4
click at [297, 227] on div "Cerritos (4) $100,000.00 [US_STATE] (25) $302,000.00 [PERSON_NAME] (9) $2,111.0…" at bounding box center [201, 246] width 192 height 218
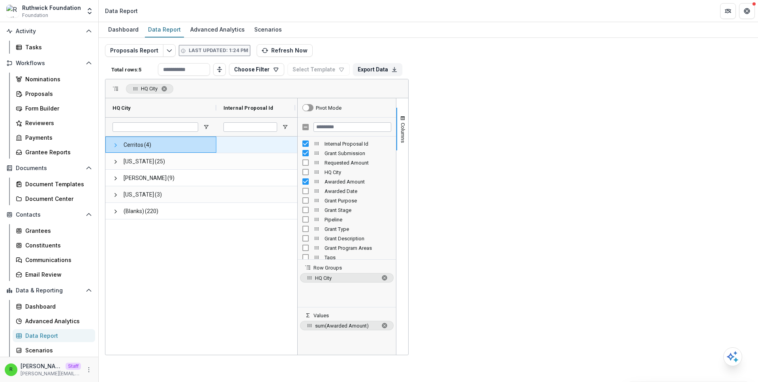
click at [115, 147] on span at bounding box center [115, 145] width 6 height 6
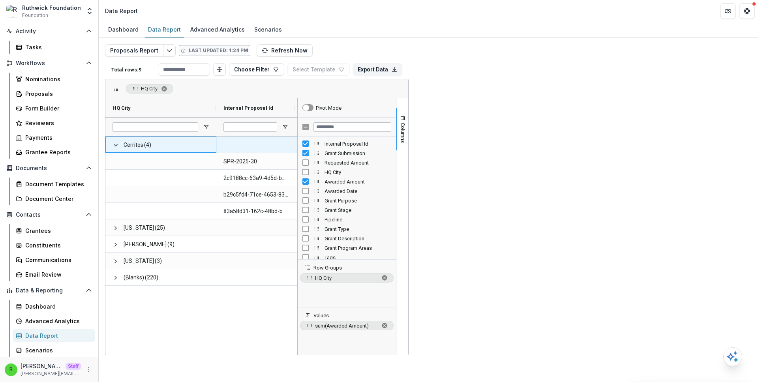
click at [115, 147] on span at bounding box center [115, 145] width 6 height 6
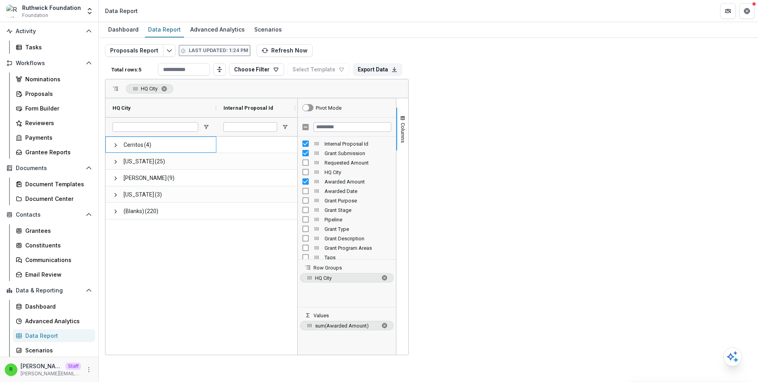
drag, startPoint x: 518, startPoint y: 173, endPoint x: 510, endPoint y: 174, distance: 8.0
click at [297, 174] on div "Cerritos (4) $100,000.00 [US_STATE] (25) $302,000.00 [PERSON_NAME] (9) $2,111.0…" at bounding box center [201, 246] width 192 height 218
click at [297, 176] on div "Cerritos (4) $100,000.00 [US_STATE] (25) $302,000.00 [PERSON_NAME] (9) $2,111.0…" at bounding box center [201, 246] width 192 height 218
click at [284, 71] on button "Choose Filter" at bounding box center [256, 69] width 55 height 13
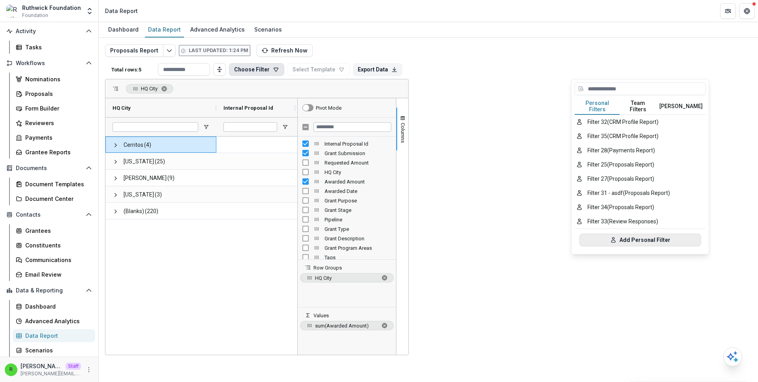
click at [610, 237] on button "Add Personal Filter" at bounding box center [640, 240] width 122 height 13
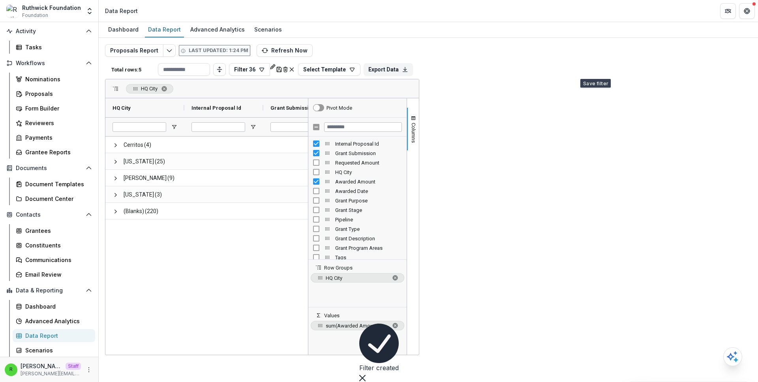
click at [276, 69] on icon "Rename" at bounding box center [273, 67] width 6 height 6
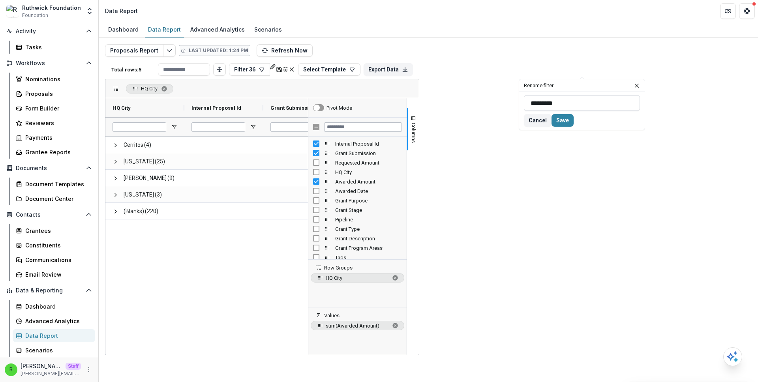
click at [559, 99] on input "*********" at bounding box center [582, 103] width 116 height 16
type input "**********"
click at [573, 118] on button "Save" at bounding box center [562, 120] width 22 height 13
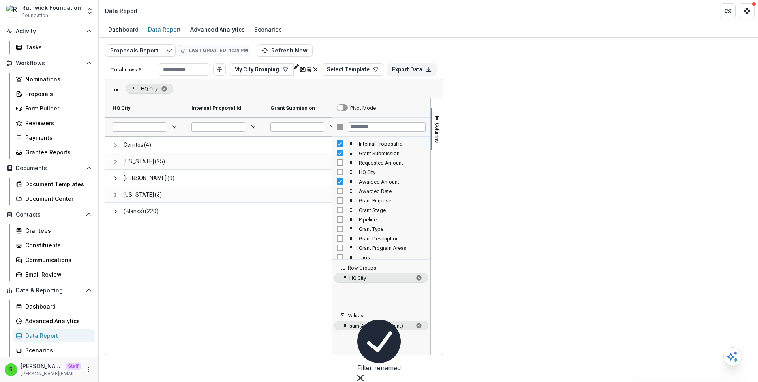
click at [377, 45] on div "Proposals Report Last updated: 1:24 PM Refresh Now Total rows: 5 My City Groupi…" at bounding box center [428, 190] width 646 height 292
click at [443, 76] on div "Total rows: 5 My City Grouping Personal Filters Team Filters Temelio Filters Fi…" at bounding box center [274, 69] width 338 height 19
click at [294, 72] on button "My City Grouping" at bounding box center [261, 69] width 65 height 13
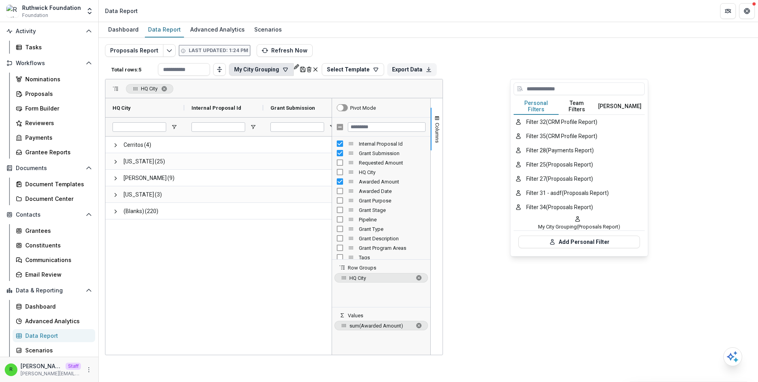
click at [331, 195] on div "Cerritos (4) $100,000.00 [US_STATE] (25) $302,000.00 [PERSON_NAME] (9) $2,111.0…" at bounding box center [218, 246] width 226 height 218
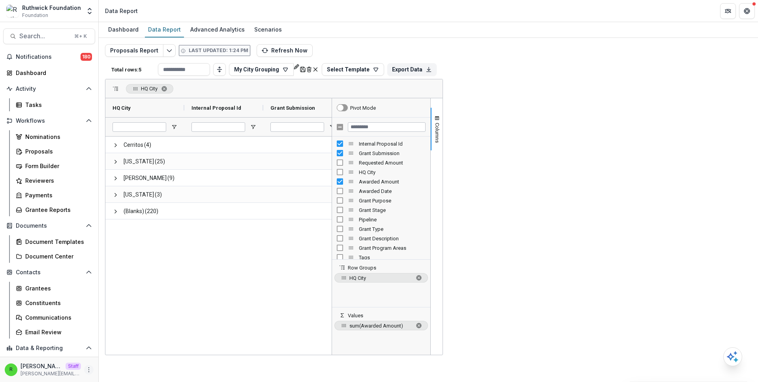
click at [86, 369] on icon "More" at bounding box center [89, 370] width 6 height 6
click at [118, 352] on link "User Settings" at bounding box center [138, 352] width 84 height 13
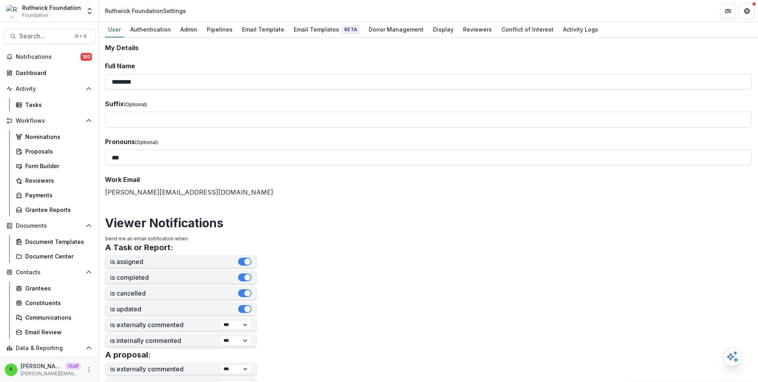
drag, startPoint x: 389, startPoint y: 206, endPoint x: 387, endPoint y: 201, distance: 5.7
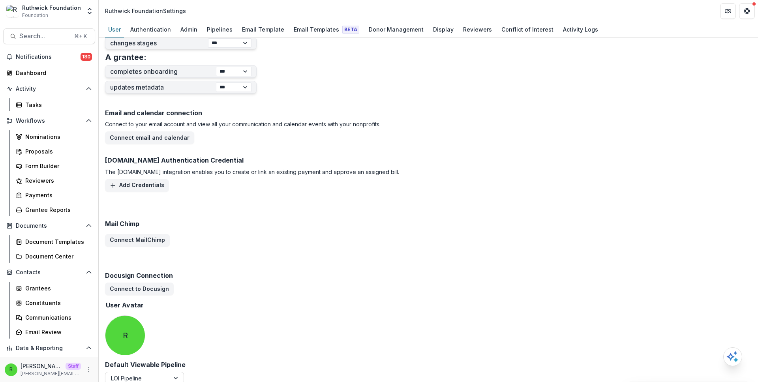
scroll to position [366, 0]
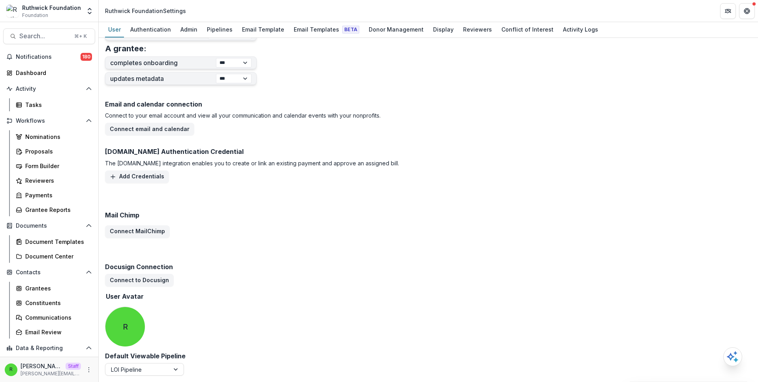
drag, startPoint x: 186, startPoint y: 283, endPoint x: 198, endPoint y: 282, distance: 11.5
click at [186, 283] on div "Connect to Docusign" at bounding box center [428, 280] width 646 height 13
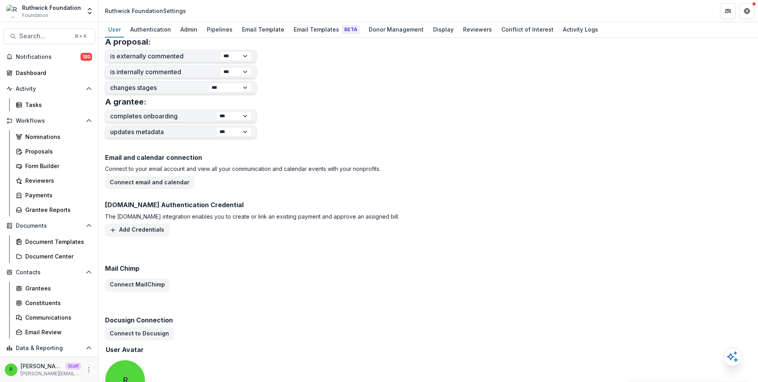
scroll to position [0, 0]
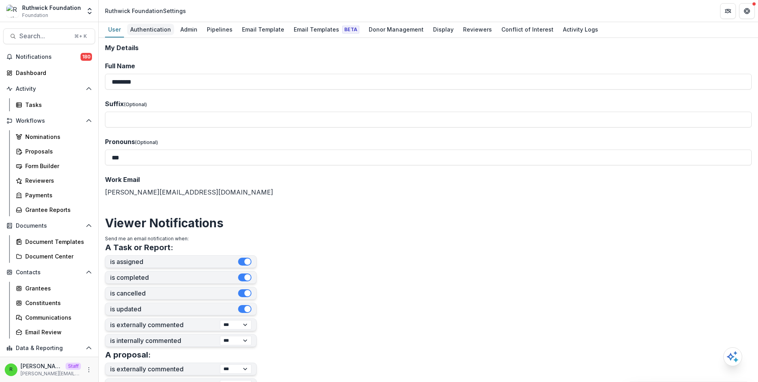
click at [146, 32] on div "Authentication" at bounding box center [150, 29] width 47 height 11
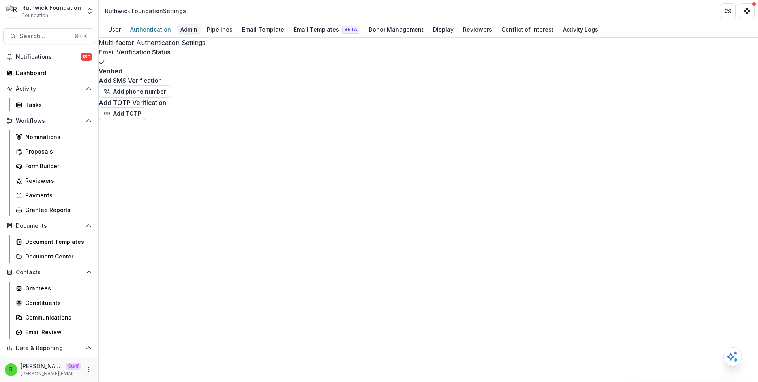
click at [189, 32] on div "Admin" at bounding box center [188, 29] width 23 height 11
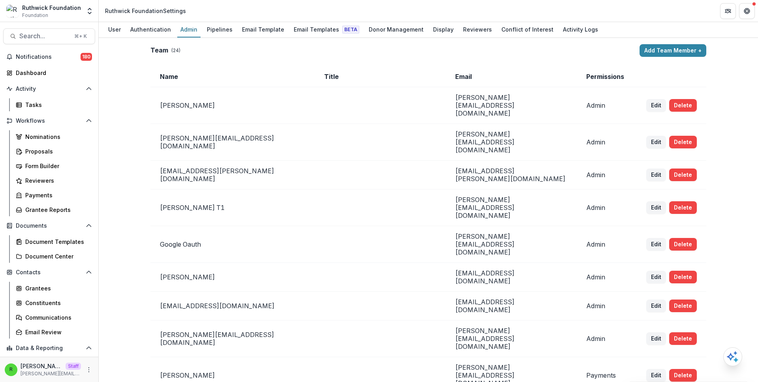
click at [279, 68] on td "Name" at bounding box center [232, 76] width 164 height 21
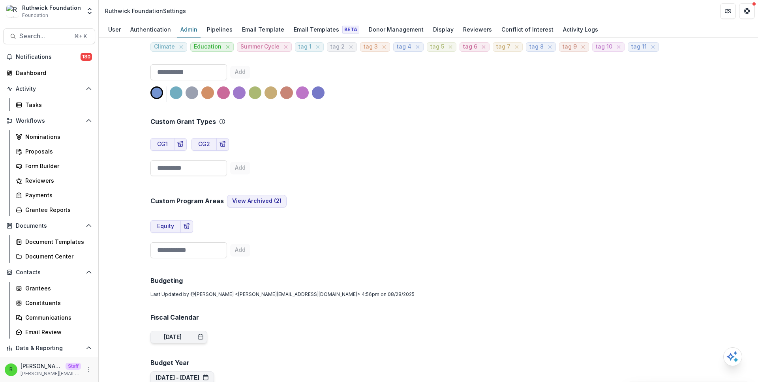
scroll to position [1008, 0]
click at [209, 374] on button "[DATE] - [DATE]" at bounding box center [181, 377] width 53 height 7
click at [409, 152] on div "Team ( 24 ) Add Team Member + Name Title Email Permissions Ruthwick [EMAIL_ADDR…" at bounding box center [428, 128] width 568 height 2185
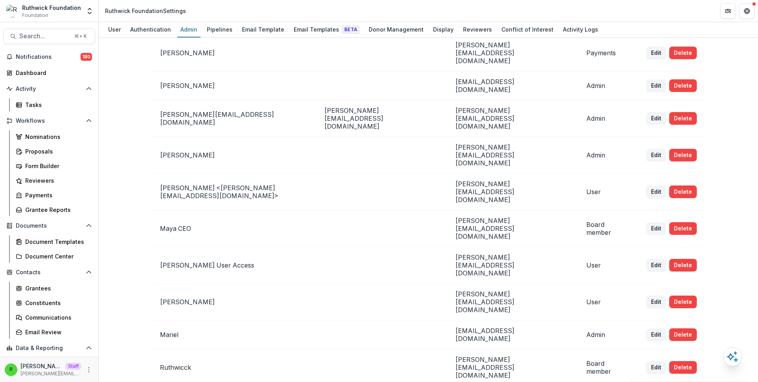
scroll to position [0, 0]
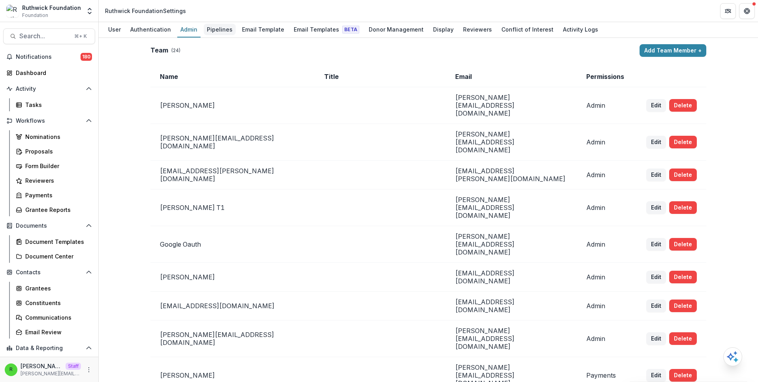
click at [210, 29] on div "Pipelines" at bounding box center [220, 29] width 32 height 11
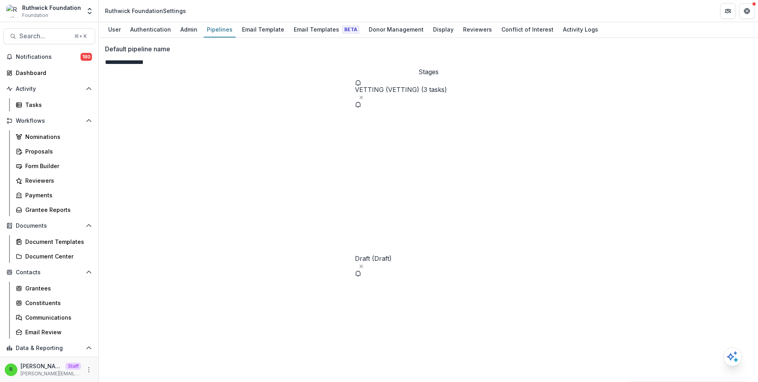
click at [355, 255] on span "Draft (Draft)" at bounding box center [428, 258] width 147 height 7
select select "*****"
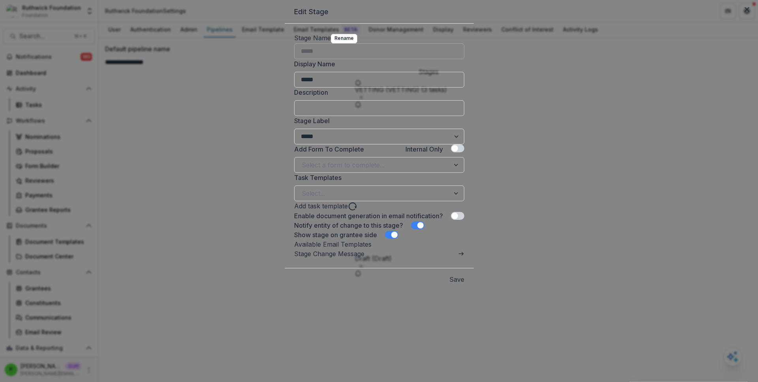
click at [548, 147] on div "Edit Stage Stage Name Rename ***** Display Name ***** Description Stage Label *…" at bounding box center [379, 191] width 758 height 382
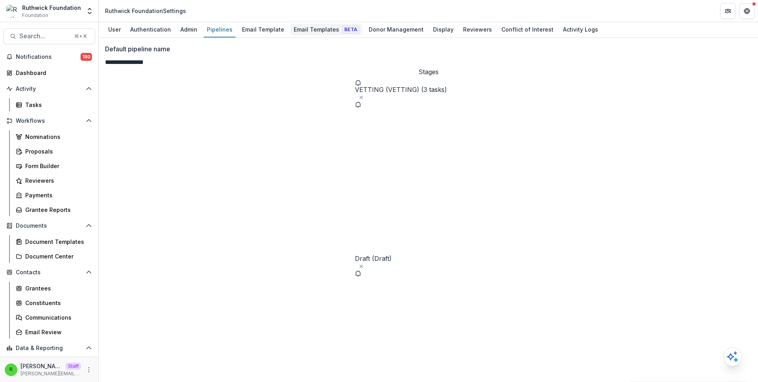
click at [320, 32] on div "Email Templates Beta" at bounding box center [326, 29] width 72 height 11
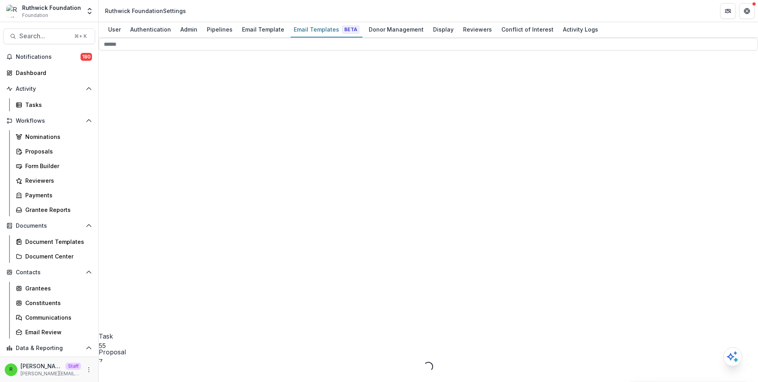
click at [160, 94] on span "Proposal 7" at bounding box center [167, 220] width 137 height 294
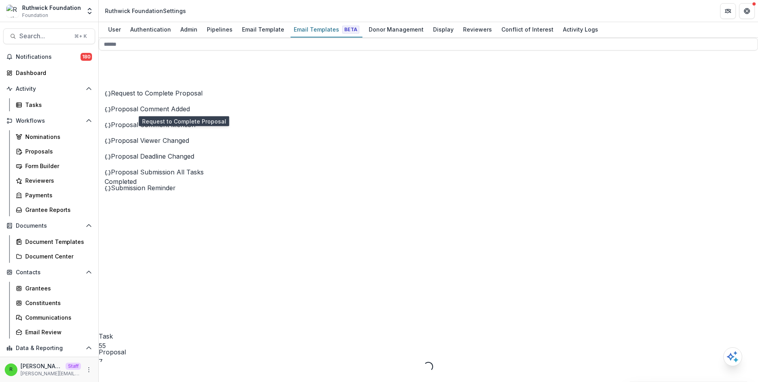
click at [177, 97] on span "Request to Complete Proposal" at bounding box center [157, 93] width 92 height 8
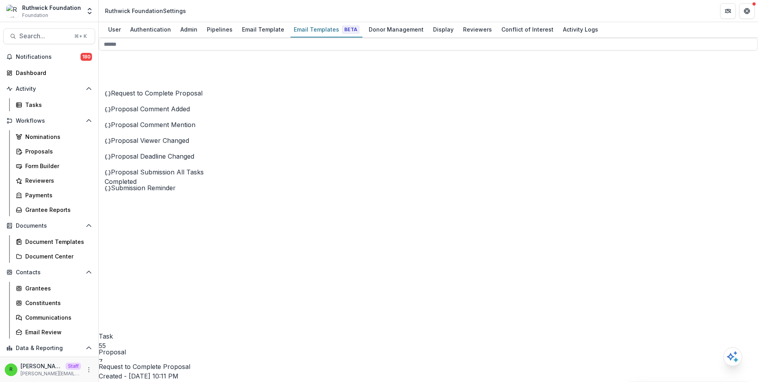
click at [179, 94] on span "Proposal 7" at bounding box center [167, 220] width 137 height 294
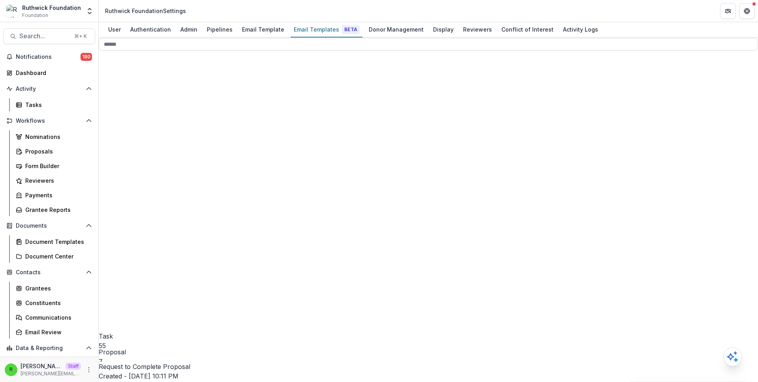
click at [170, 112] on span "Pipeline 8" at bounding box center [167, 235] width 137 height 294
click at [187, 237] on span "Default Pipeline 11" at bounding box center [170, 356] width 131 height 282
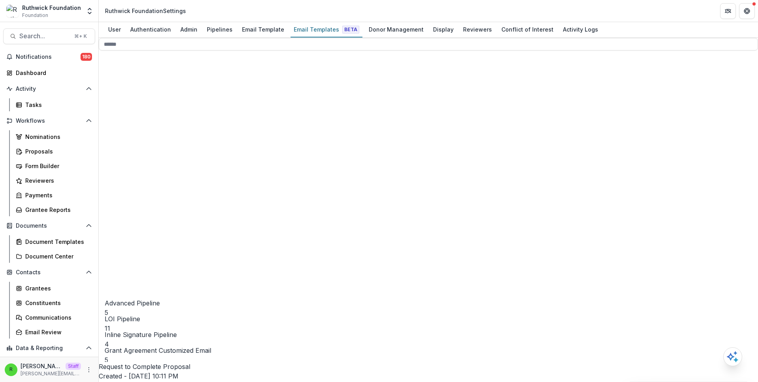
click at [187, 219] on div "Submitted 10" at bounding box center [172, 332] width 125 height 279
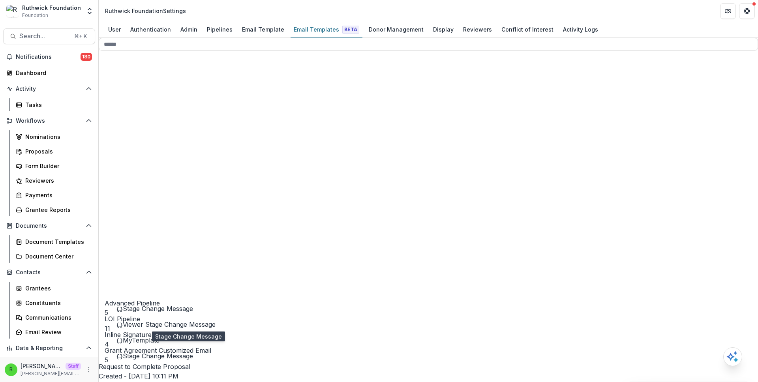
click at [176, 313] on span "Stage Change Message" at bounding box center [158, 309] width 70 height 8
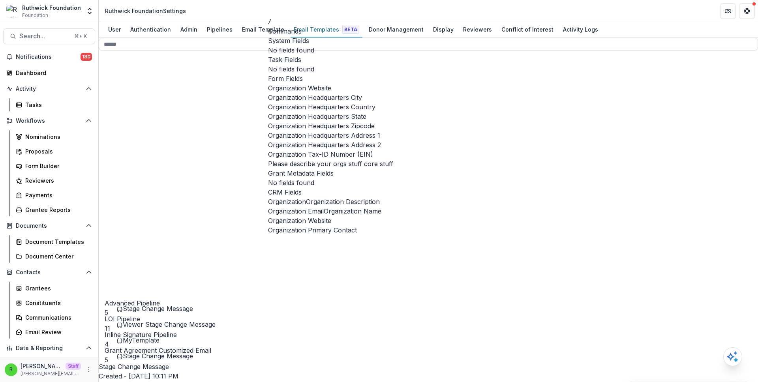
scroll to position [174, 0]
click at [348, 206] on span "Organization Name" at bounding box center [353, 210] width 58 height 9
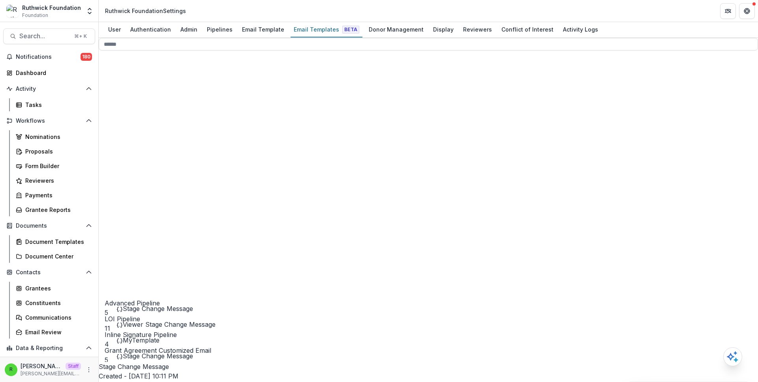
click at [439, 362] on div "Stage Change Message Created - [DATE] 10:11 PM Last Updated - [DATE] 10:11 PM P…" at bounding box center [428, 382] width 659 height 41
click at [438, 362] on div "Stage Change Message Created - [DATE] 10:11 PM Last Updated - [DATE] 10:11 PM P…" at bounding box center [428, 382] width 659 height 41
